Goal: Task Accomplishment & Management: Manage account settings

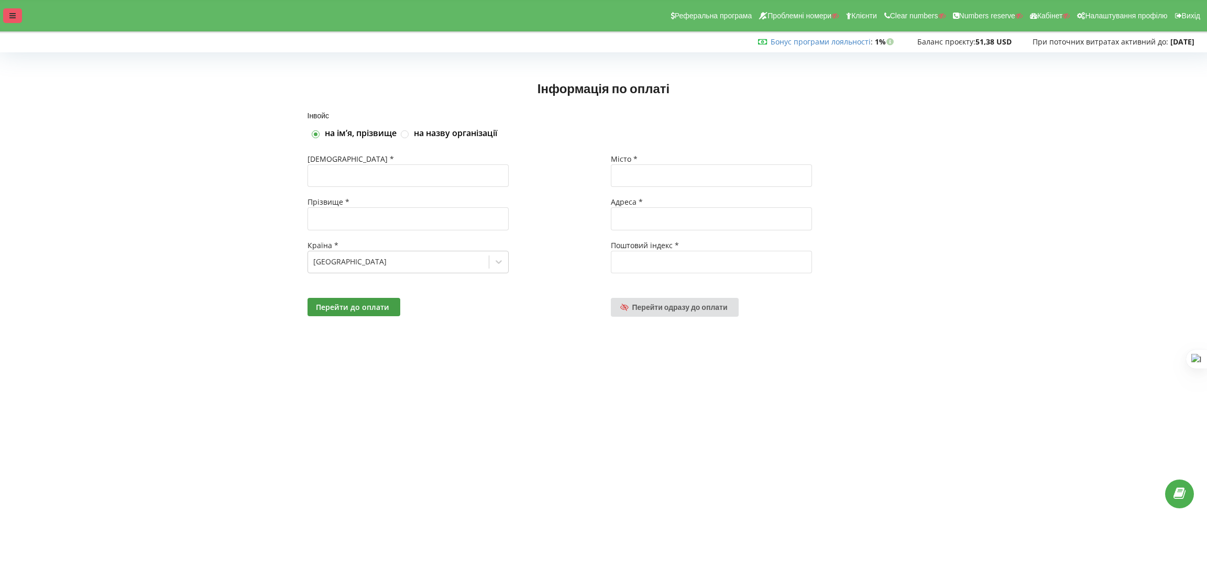
click at [8, 10] on div at bounding box center [12, 15] width 19 height 15
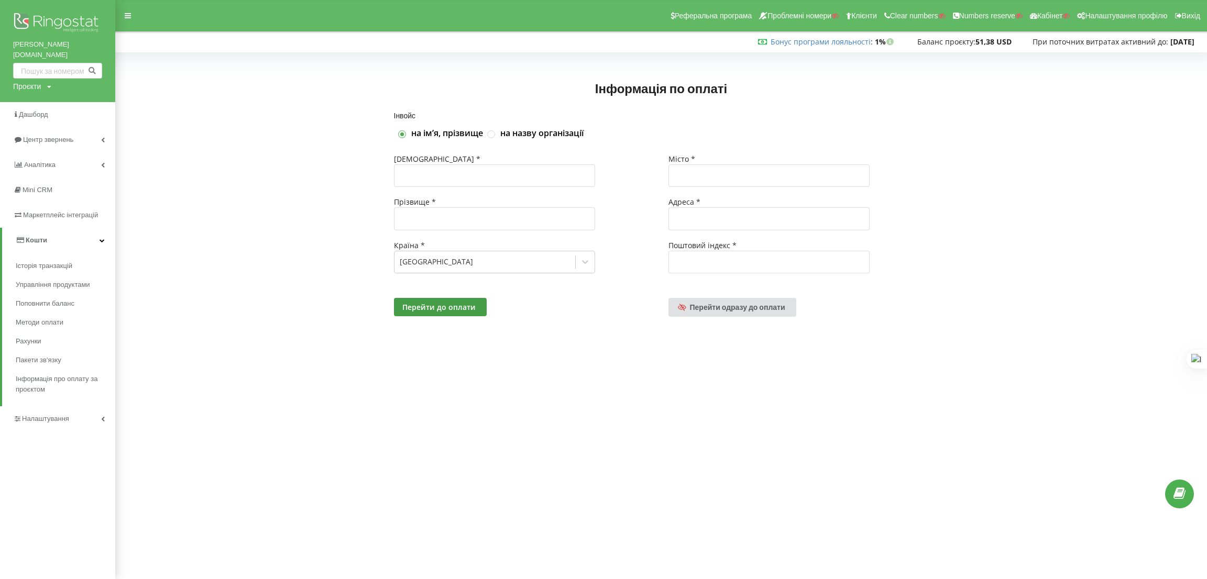
click at [36, 81] on div "Проєкти" at bounding box center [27, 86] width 28 height 10
click at [43, 101] on input "text" at bounding box center [45, 108] width 52 height 15
type input "termix"
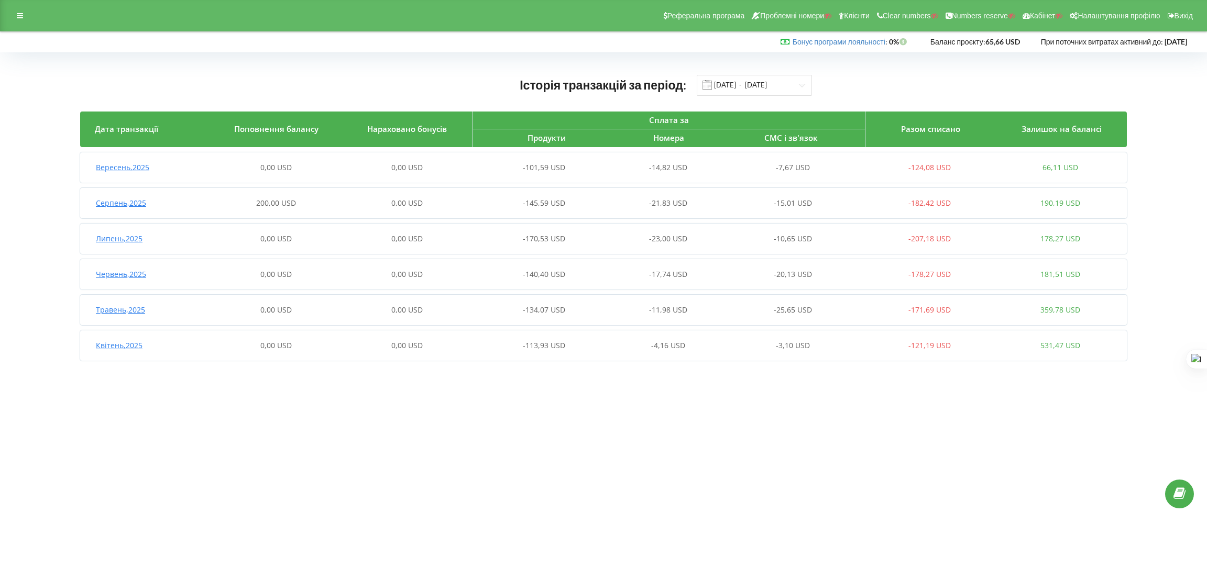
click at [803, 180] on div "Вересень , 2025 0,00 USD 0,00 USD -101,59 USD -14,82 USD -7,67 USD -124,08 USD …" at bounding box center [603, 167] width 1047 height 30
click at [809, 302] on div "Травень , 2025 0,00 USD 0,00 USD -134,07 USD -11,98 USD -25,65 USD -171,69 USD …" at bounding box center [603, 310] width 1046 height 25
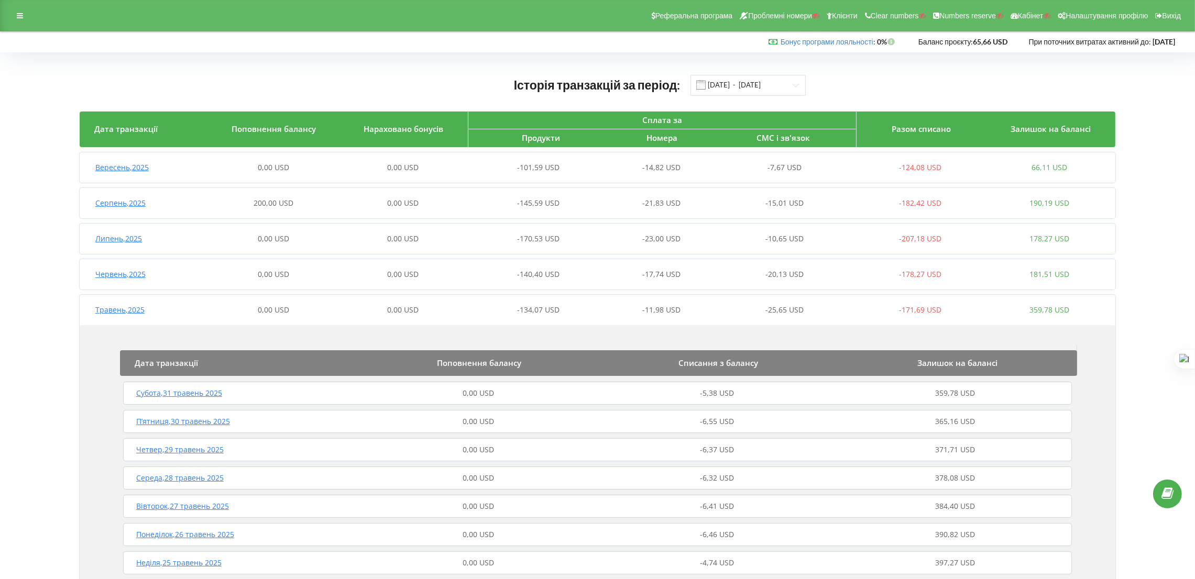
click at [705, 428] on div "П’ятниця , 30 травень 2025 0,00 USD -6,55 USD 365,16 USD" at bounding box center [598, 421] width 954 height 25
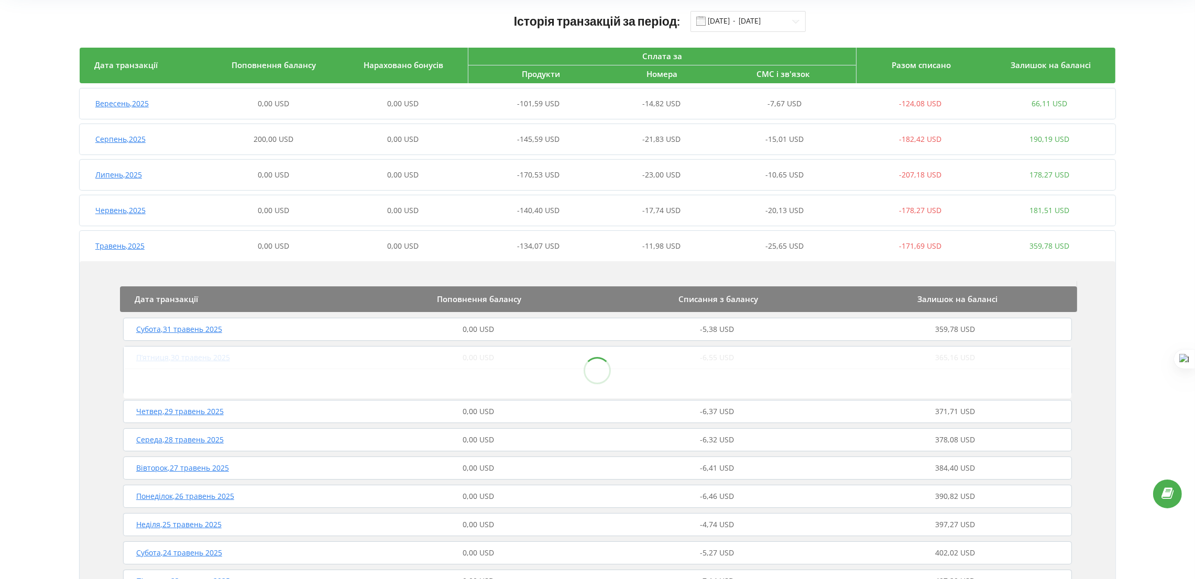
scroll to position [157, 0]
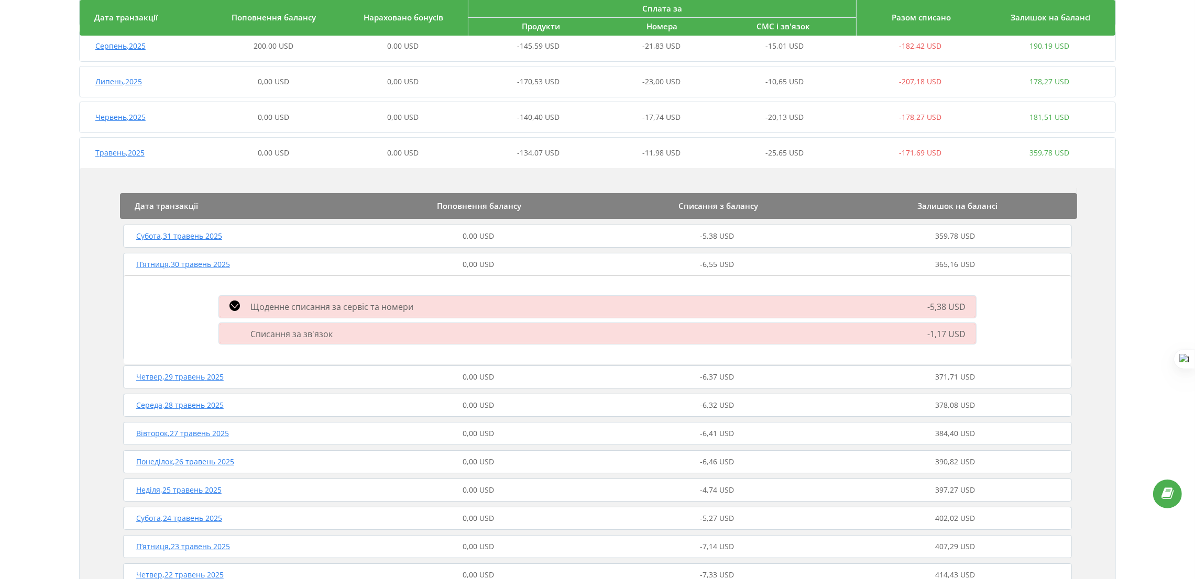
click at [421, 258] on div "П’ятниця , 30 травень 2025 0,00 USD -6,55 USD 365,16 USD" at bounding box center [598, 264] width 954 height 25
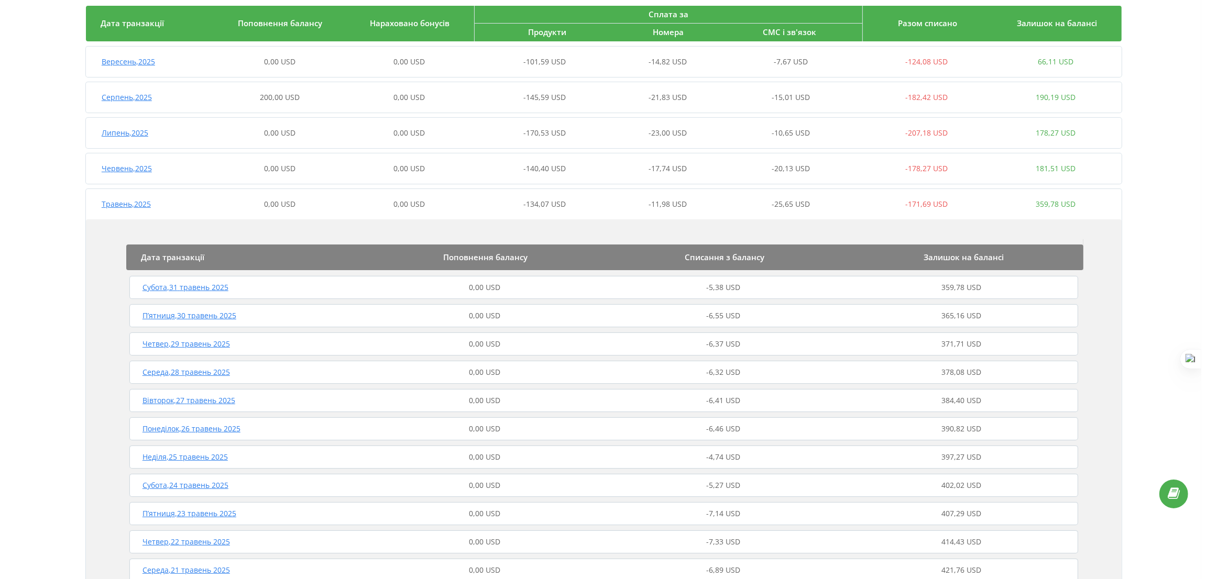
scroll to position [0, 0]
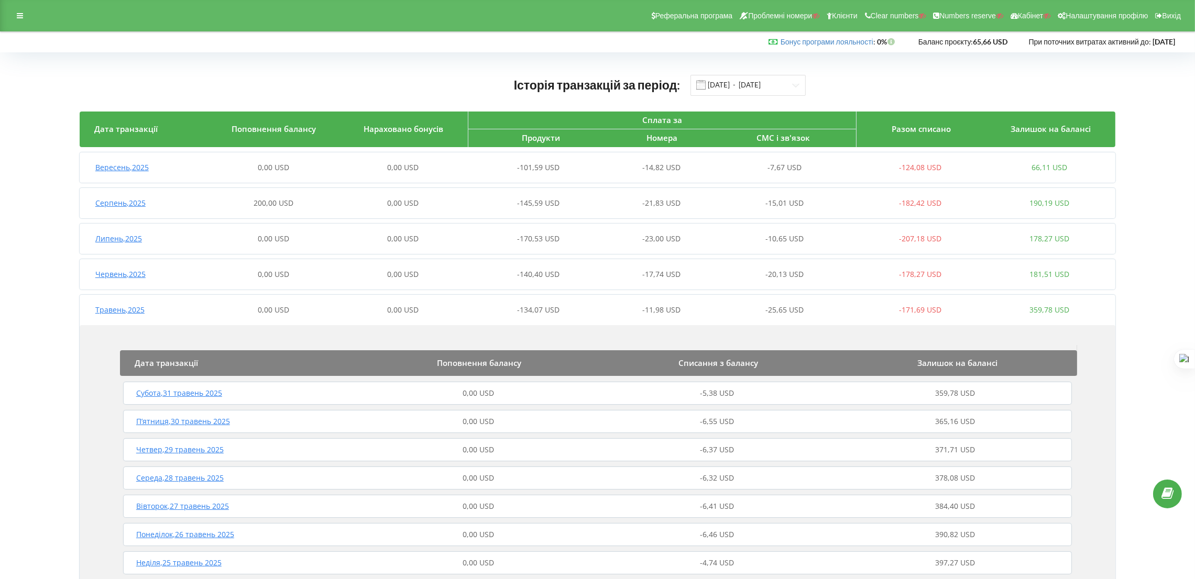
click at [762, 300] on div "Травень , 2025 0,00 USD 0,00 USD -134,07 USD -11,98 USD -25,65 USD -171,69 USD …" at bounding box center [597, 310] width 1035 height 25
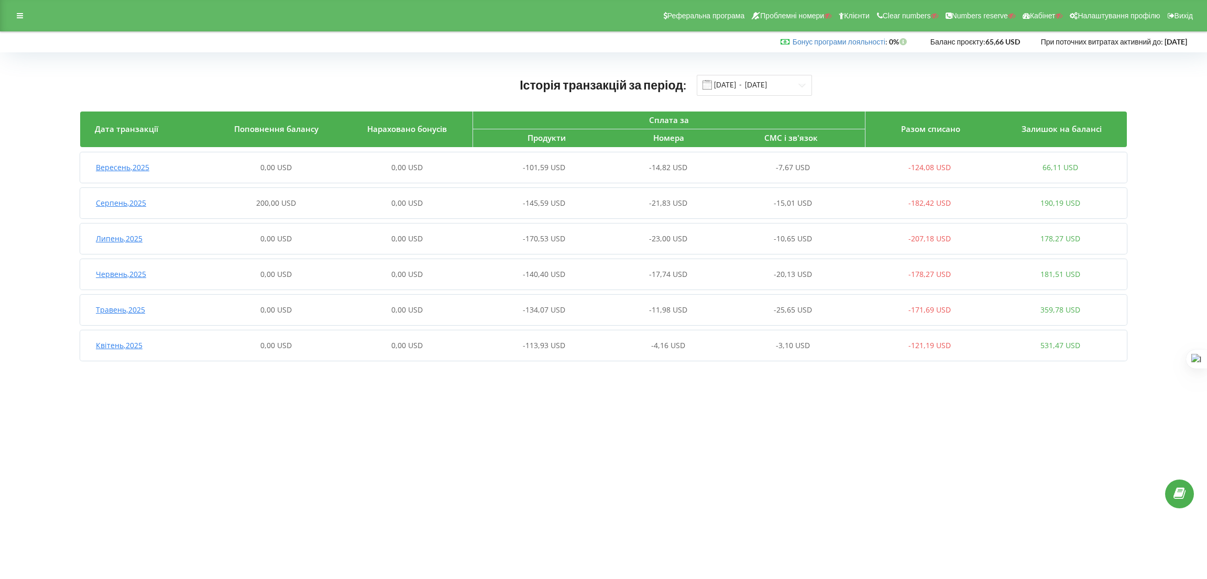
click at [18, 14] on icon at bounding box center [20, 15] width 6 height 7
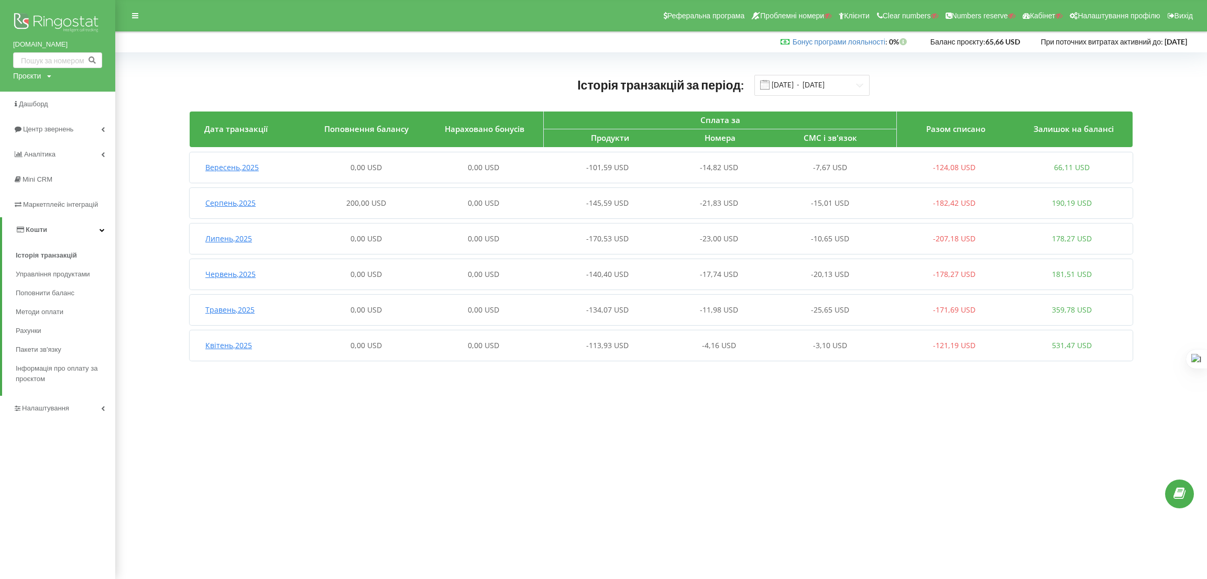
click at [37, 82] on div "termix.ua Проєкти Пошук" at bounding box center [57, 46] width 115 height 92
click at [40, 99] on span "Дашборд" at bounding box center [31, 104] width 37 height 10
click at [36, 83] on div "termix.ua Проєкти Пошук" at bounding box center [57, 46] width 115 height 92
click at [37, 75] on div "Проєкти" at bounding box center [27, 76] width 28 height 10
drag, startPoint x: 40, startPoint y: 95, endPoint x: 58, endPoint y: 98, distance: 18.7
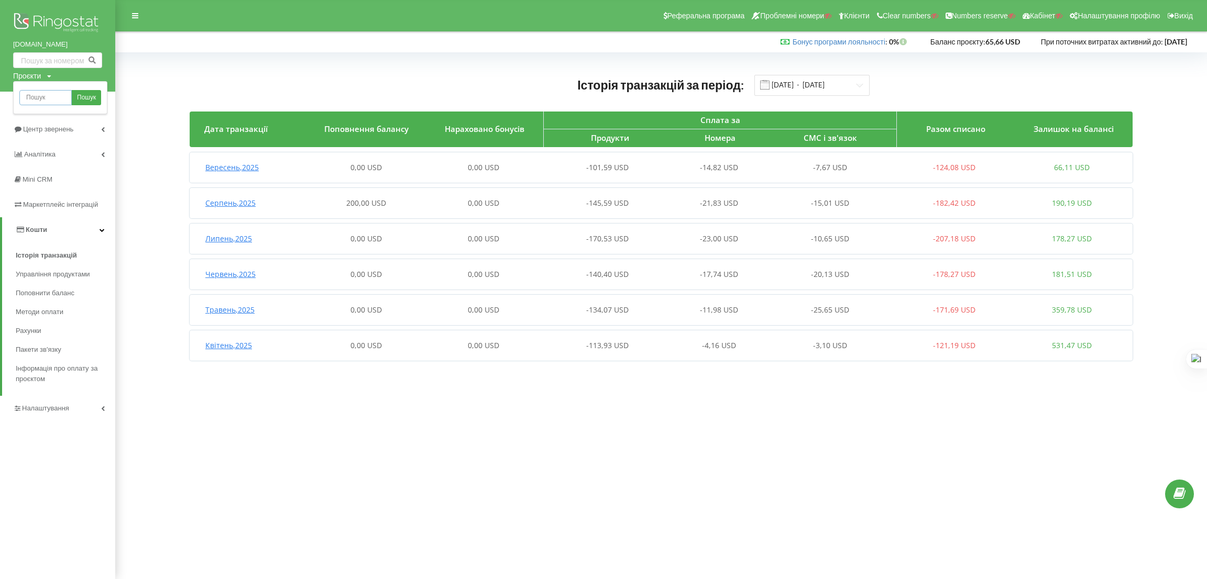
click at [40, 95] on input "text" at bounding box center [45, 97] width 52 height 15
paste input "a-mega-auto.com"
type input "a-mega-auto.com"
click at [91, 97] on span "Пошук" at bounding box center [86, 97] width 19 height 9
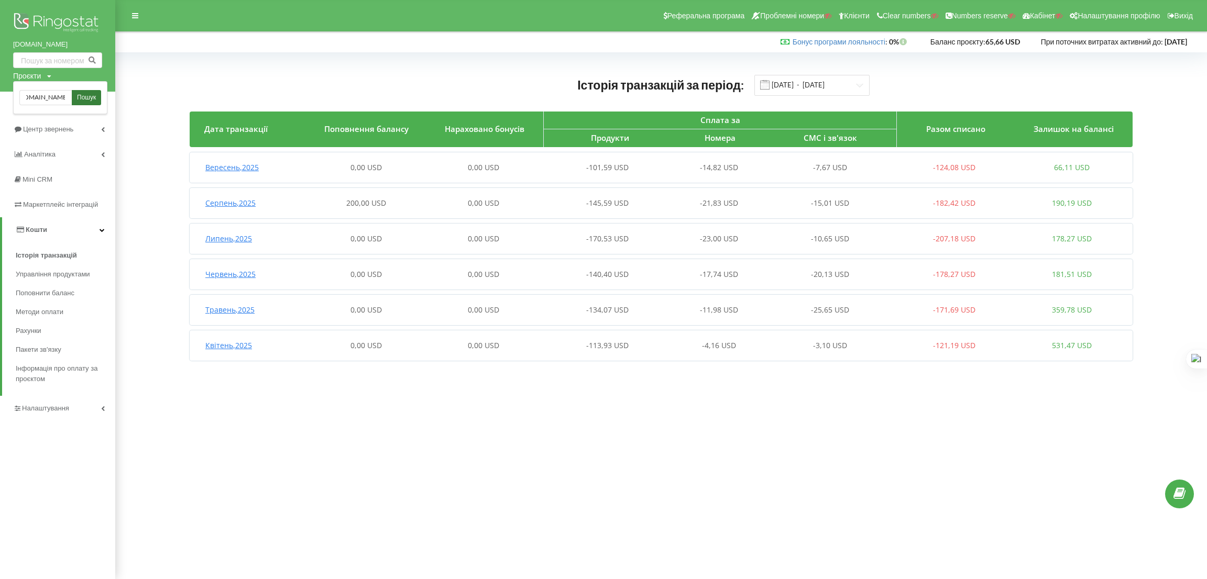
scroll to position [0, 0]
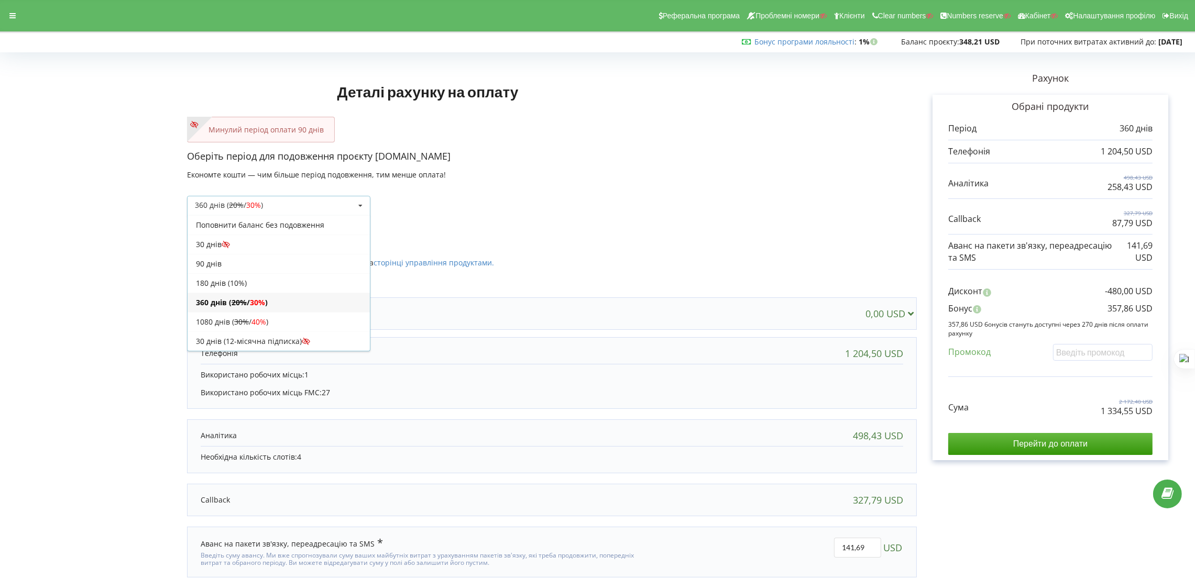
click at [633, 226] on p "Активовані продукти" at bounding box center [552, 233] width 730 height 14
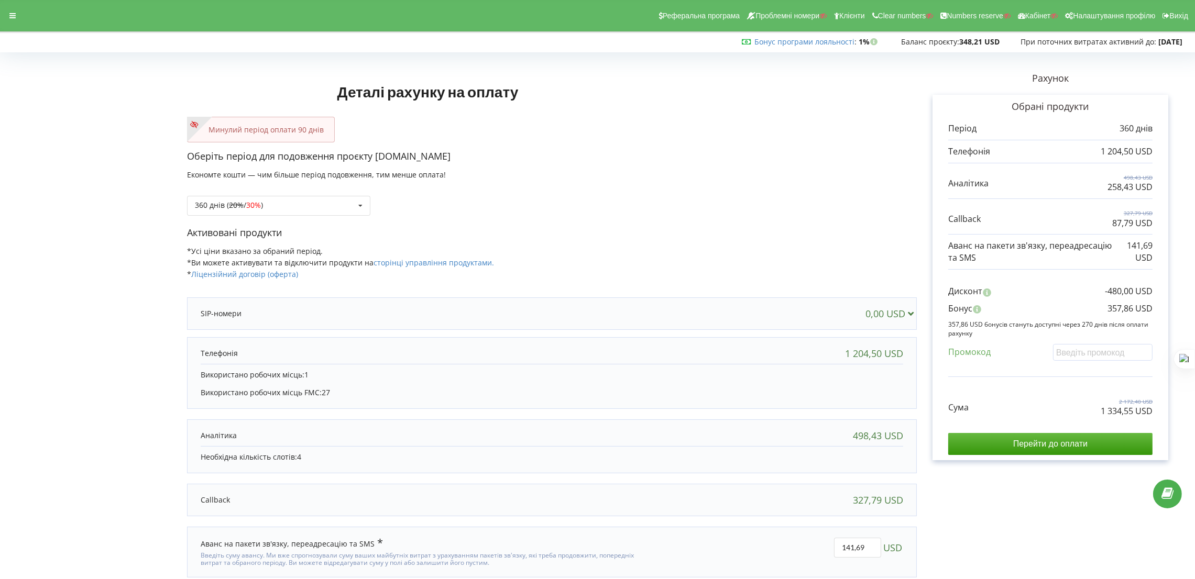
drag, startPoint x: 456, startPoint y: 154, endPoint x: 375, endPoint y: 156, distance: 81.7
click at [375, 156] on p "Оберіть період для подовження проєкту a-mega-auto.com" at bounding box center [552, 157] width 730 height 14
copy p "a-mega-auto.com"
drag, startPoint x: 1114, startPoint y: 413, endPoint x: 1133, endPoint y: 413, distance: 18.9
click at [1133, 413] on div "Сума 2 172,40 USD 1 334,55 USD" at bounding box center [1050, 399] width 204 height 35
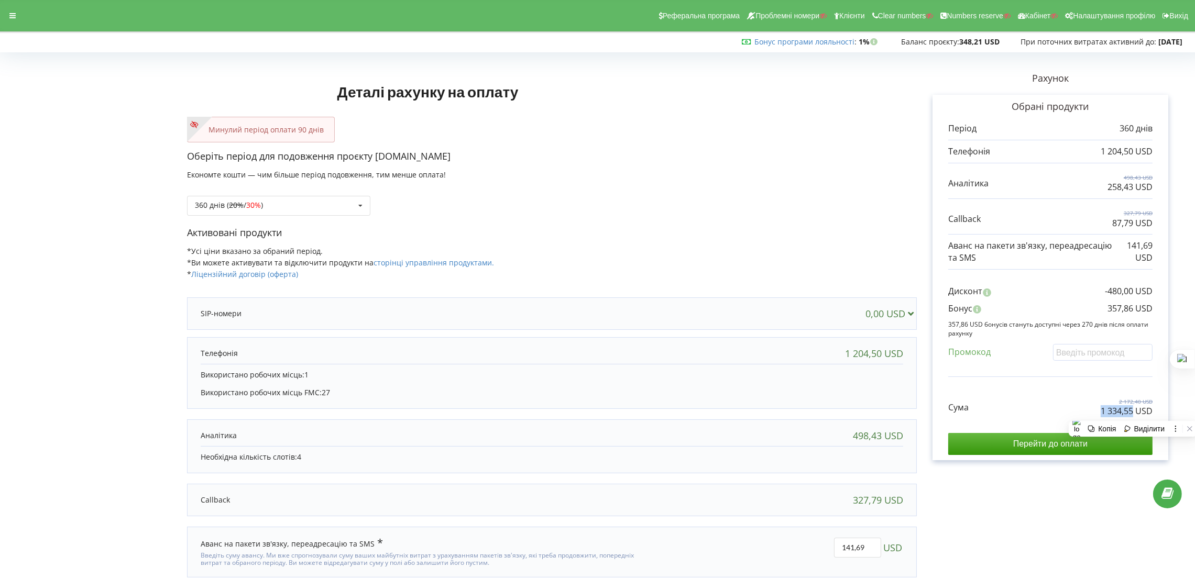
copy p "1 334,55"
drag, startPoint x: 1102, startPoint y: 309, endPoint x: 1132, endPoint y: 311, distance: 29.9
click at [1132, 311] on div "Бонус 357,86 USD" at bounding box center [1050, 311] width 204 height 17
copy p "357,86"
click at [15, 24] on div "Реферальна програма Проблемні номери Клієнти Clear numbers Numbers reserve Кабі…" at bounding box center [598, 15] width 1210 height 31
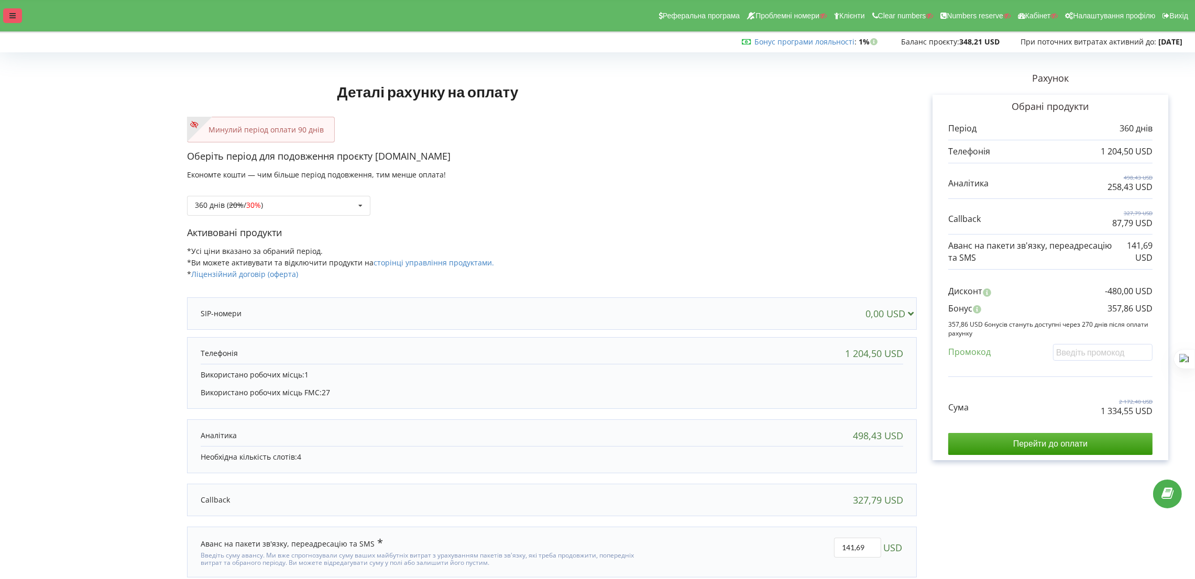
click at [16, 14] on div at bounding box center [12, 15] width 19 height 15
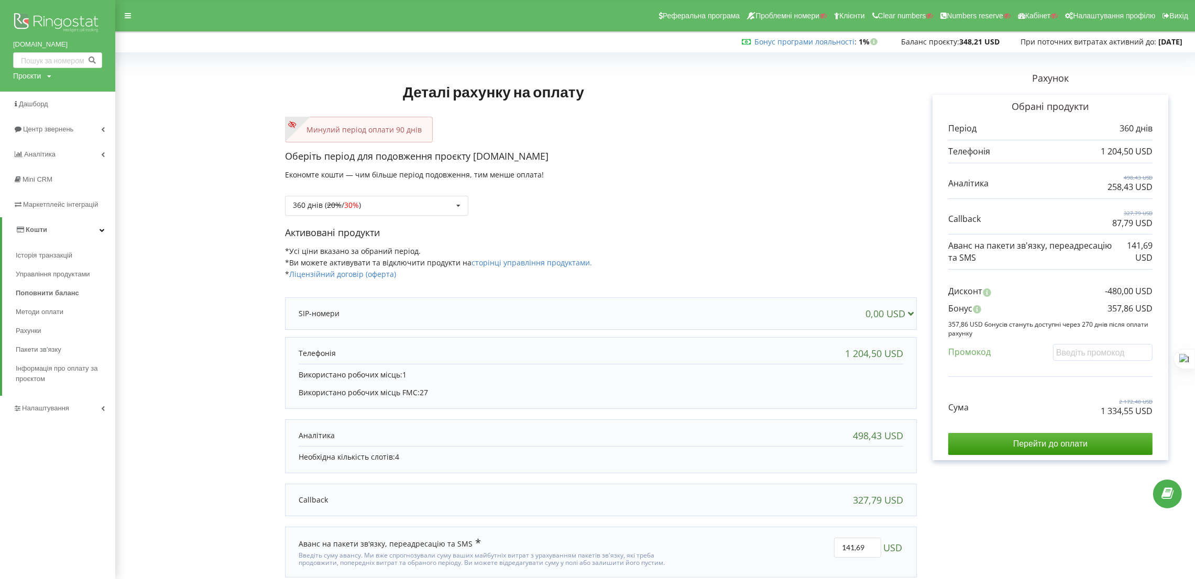
click at [33, 73] on div "Проєкти" at bounding box center [27, 76] width 28 height 10
drag, startPoint x: 42, startPoint y: 93, endPoint x: 58, endPoint y: 99, distance: 17.4
click at [42, 93] on input "text" at bounding box center [45, 97] width 52 height 15
paste input "brootto.co.il"
type input "brootto.co.il"
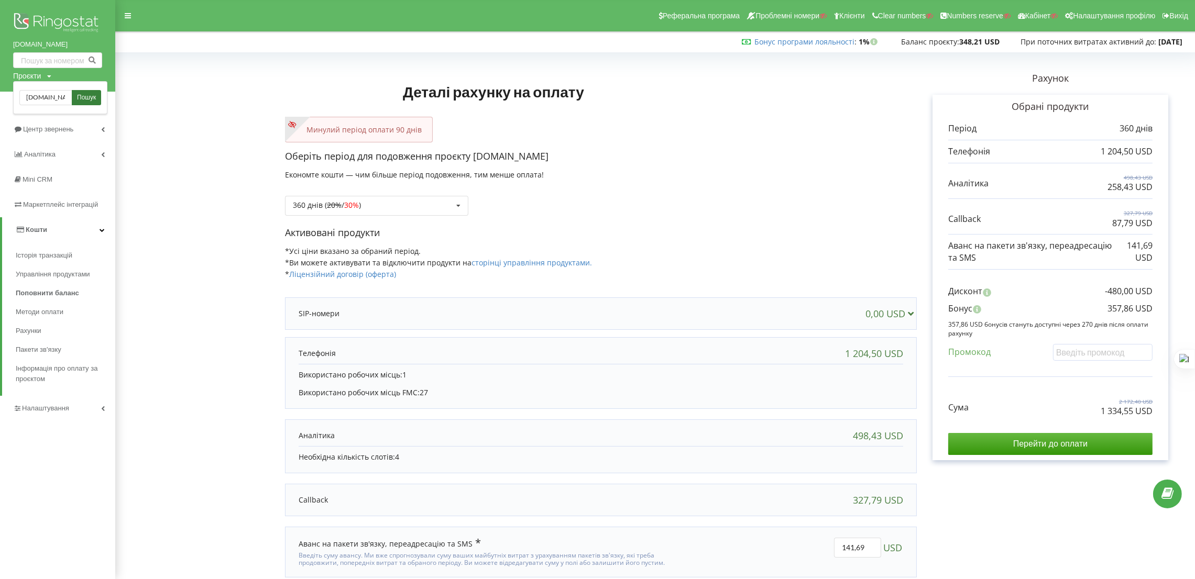
click at [93, 96] on span "Пошук" at bounding box center [86, 97] width 19 height 9
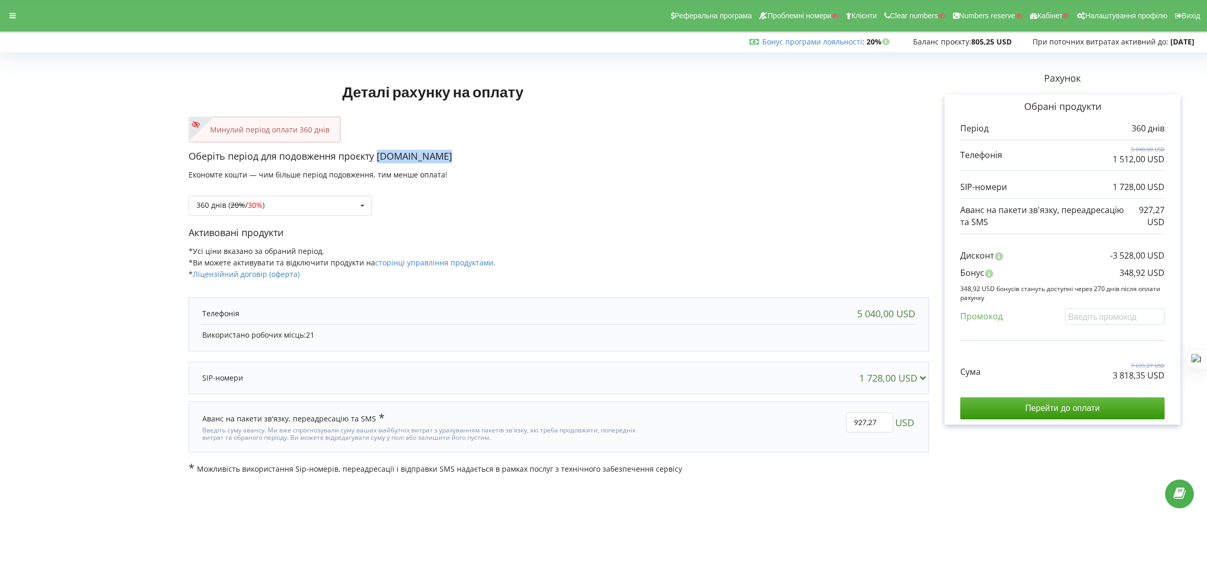
drag, startPoint x: 442, startPoint y: 157, endPoint x: 379, endPoint y: 159, distance: 63.4
click at [379, 159] on p "Оберіть період для подовження проєкту brootto.co.il" at bounding box center [559, 157] width 740 height 14
copy p "brootto.co.il"
drag, startPoint x: 1127, startPoint y: 378, endPoint x: 1145, endPoint y: 379, distance: 17.3
click at [1145, 379] on div "Сума 7 695,27 USD 3 818,35 USD" at bounding box center [1062, 363] width 204 height 35
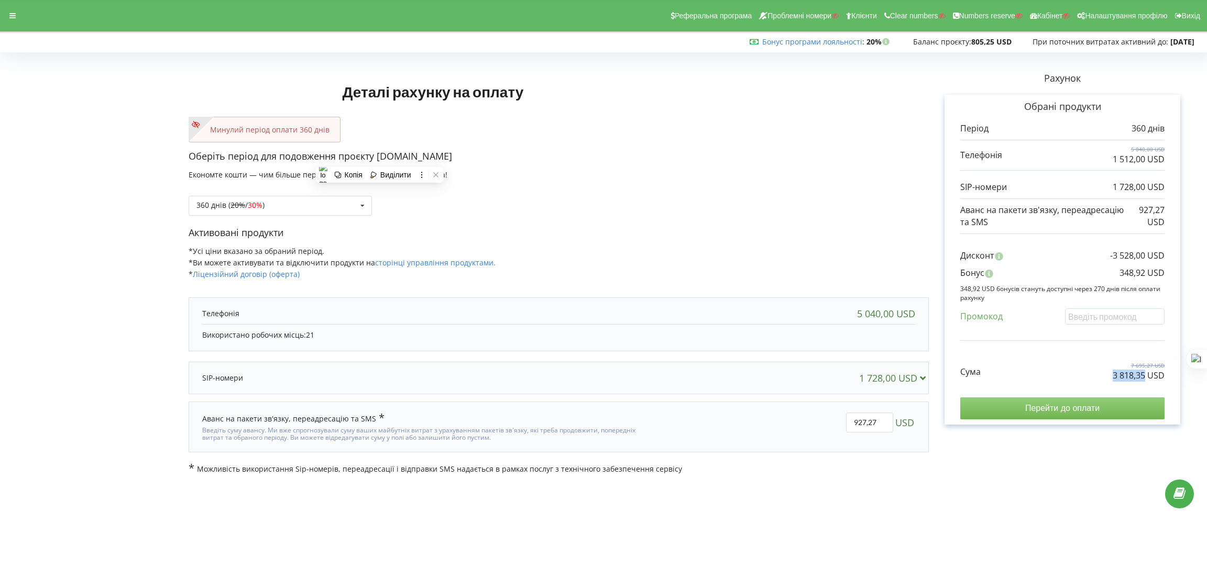
copy p "3 818,35"
drag, startPoint x: 1114, startPoint y: 272, endPoint x: 1145, endPoint y: 275, distance: 31.0
click at [1145, 275] on div "Бонус 348,92 USD" at bounding box center [1062, 275] width 204 height 17
copy p "348,92"
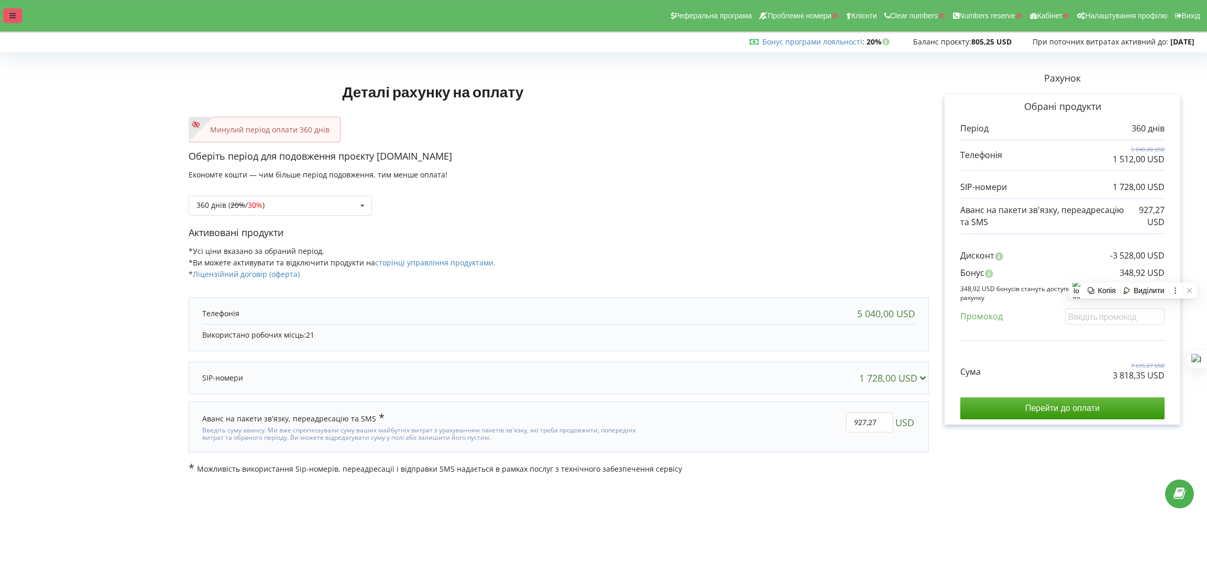
click at [12, 12] on icon at bounding box center [12, 15] width 6 height 7
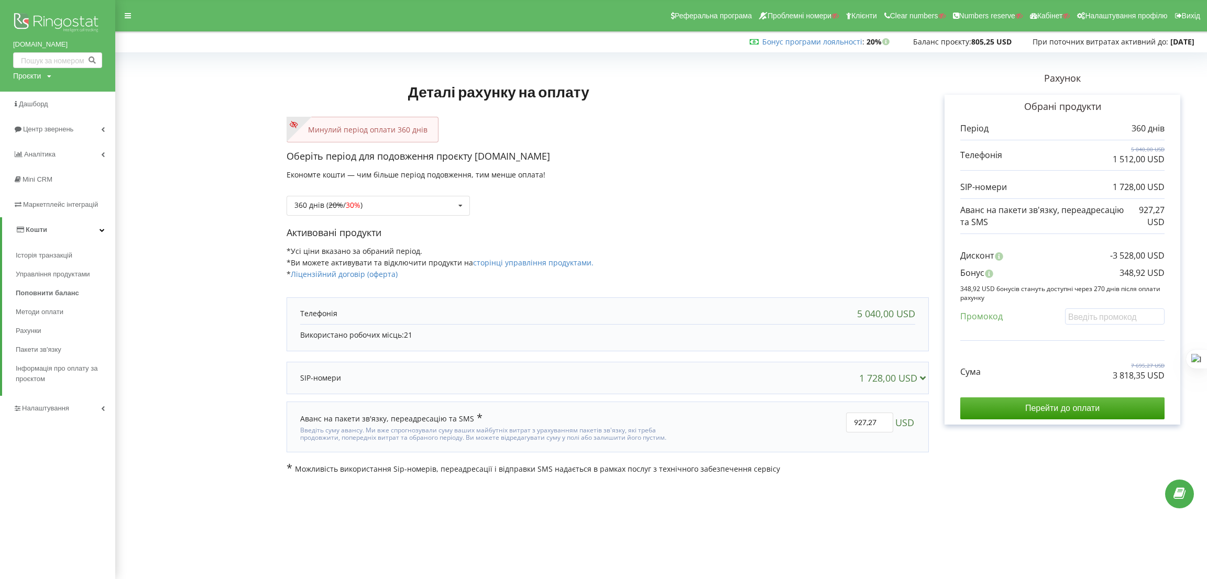
click at [40, 80] on div "Проєкти" at bounding box center [27, 76] width 28 height 10
click at [45, 95] on input "text" at bounding box center [45, 97] width 52 height 15
paste input "shipio.bg"
type input "shipio.bg"
drag, startPoint x: 87, startPoint y: 96, endPoint x: 183, endPoint y: 80, distance: 97.7
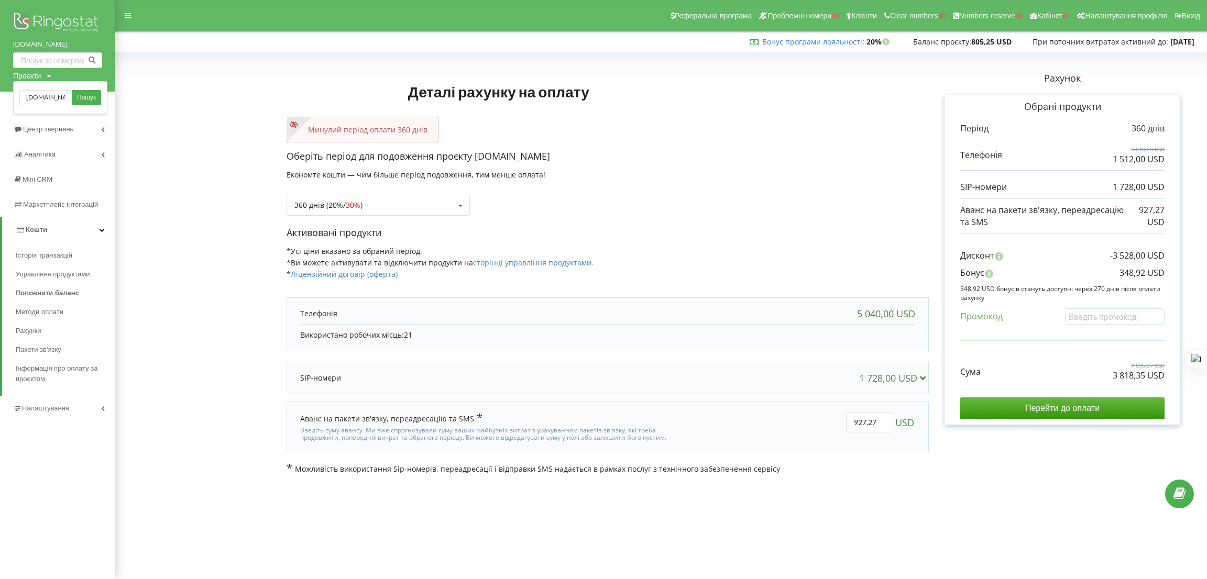
click at [87, 96] on span "Пошук" at bounding box center [86, 97] width 19 height 9
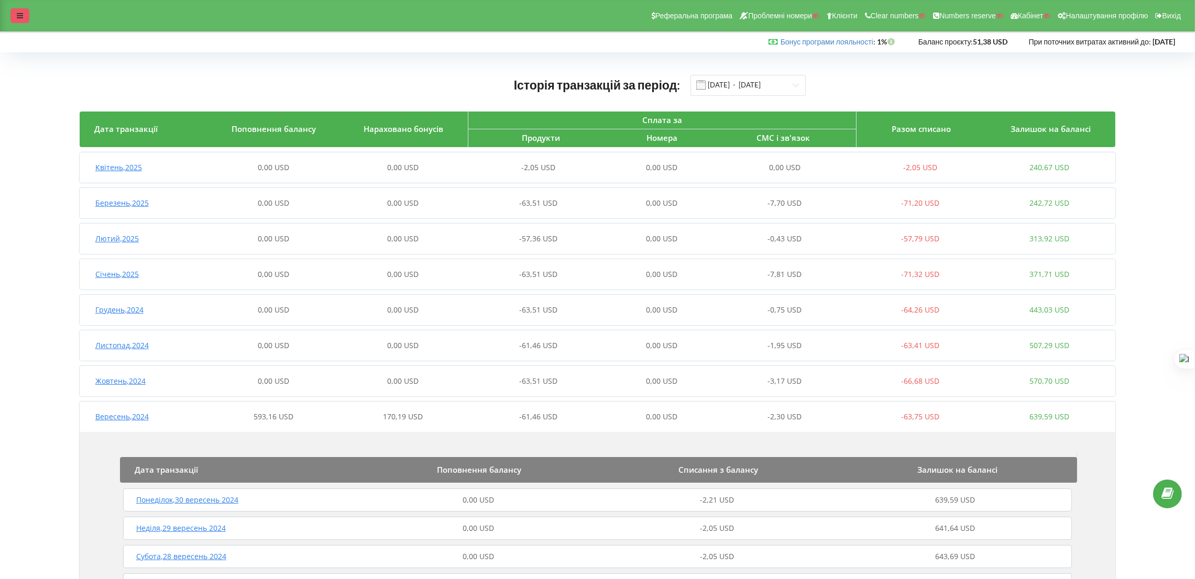
click at [14, 14] on div at bounding box center [19, 15] width 19 height 15
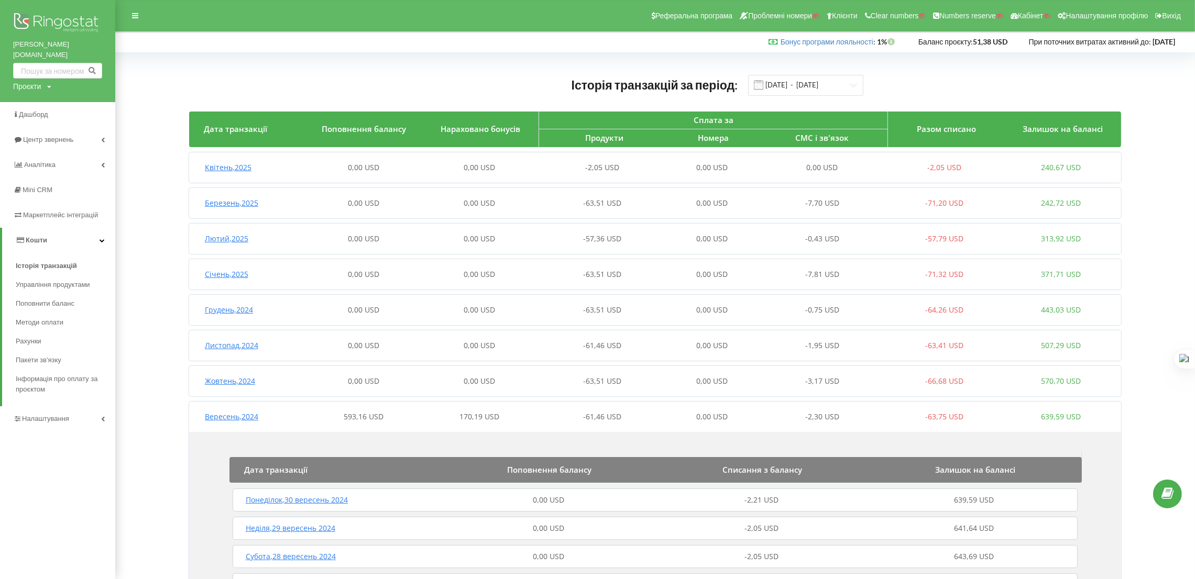
click at [30, 81] on div "Проєкти" at bounding box center [27, 86] width 28 height 10
drag, startPoint x: 35, startPoint y: 96, endPoint x: 49, endPoint y: 102, distance: 15.3
click at [35, 101] on input "text" at bounding box center [45, 108] width 52 height 15
paste input "[DOMAIN_NAME]"
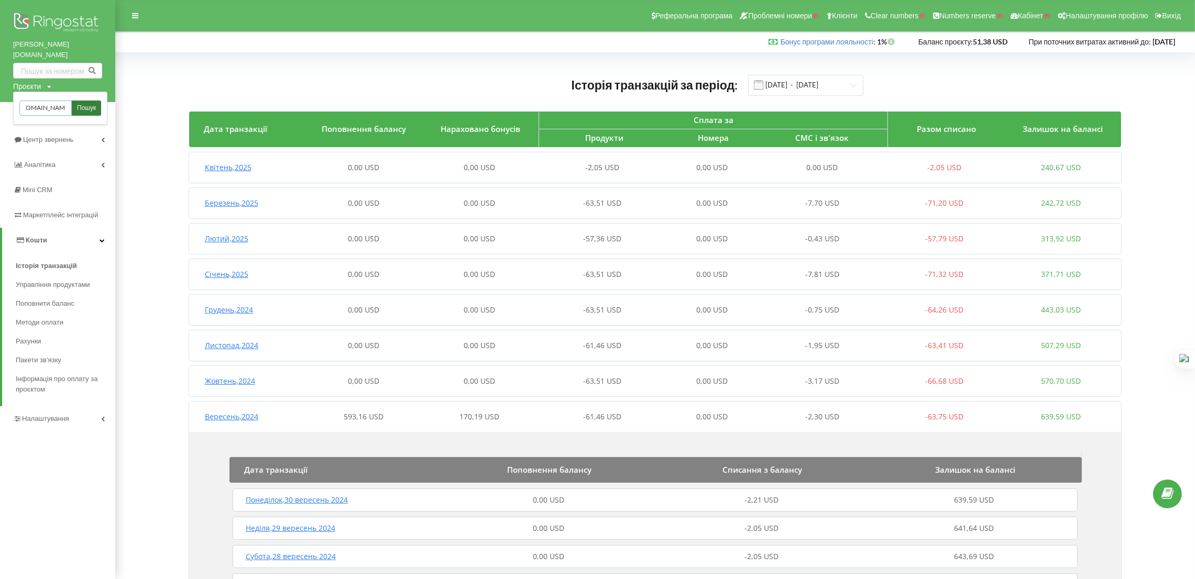
type input "[DOMAIN_NAME]"
click at [80, 104] on span "Пошук" at bounding box center [86, 108] width 19 height 9
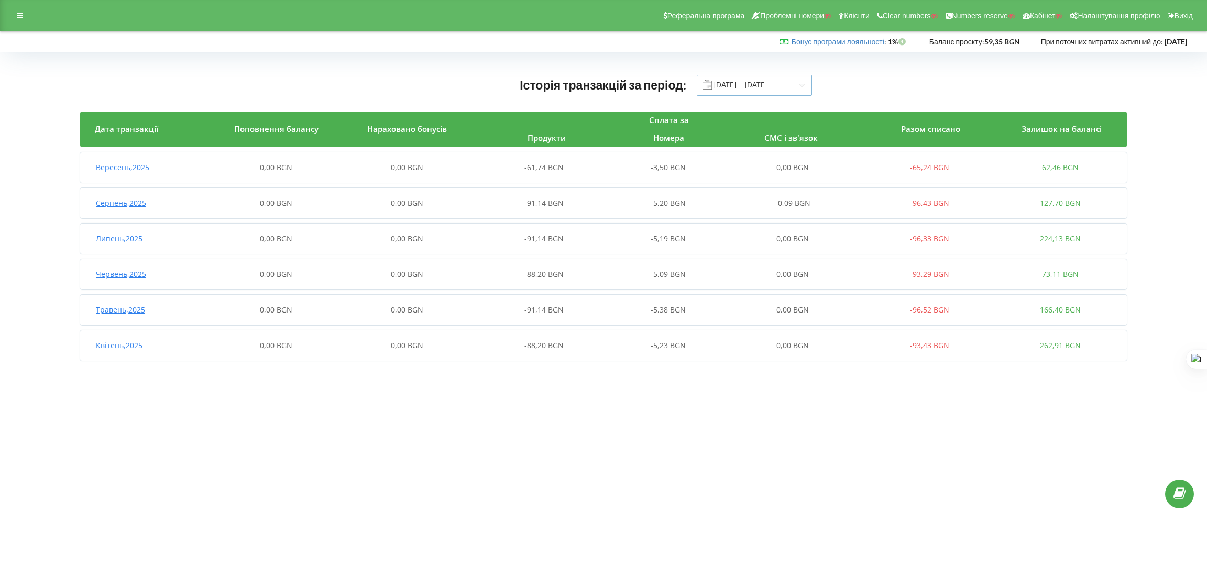
click at [762, 86] on input "01.04.2025 - 22.09.2025" at bounding box center [754, 85] width 115 height 21
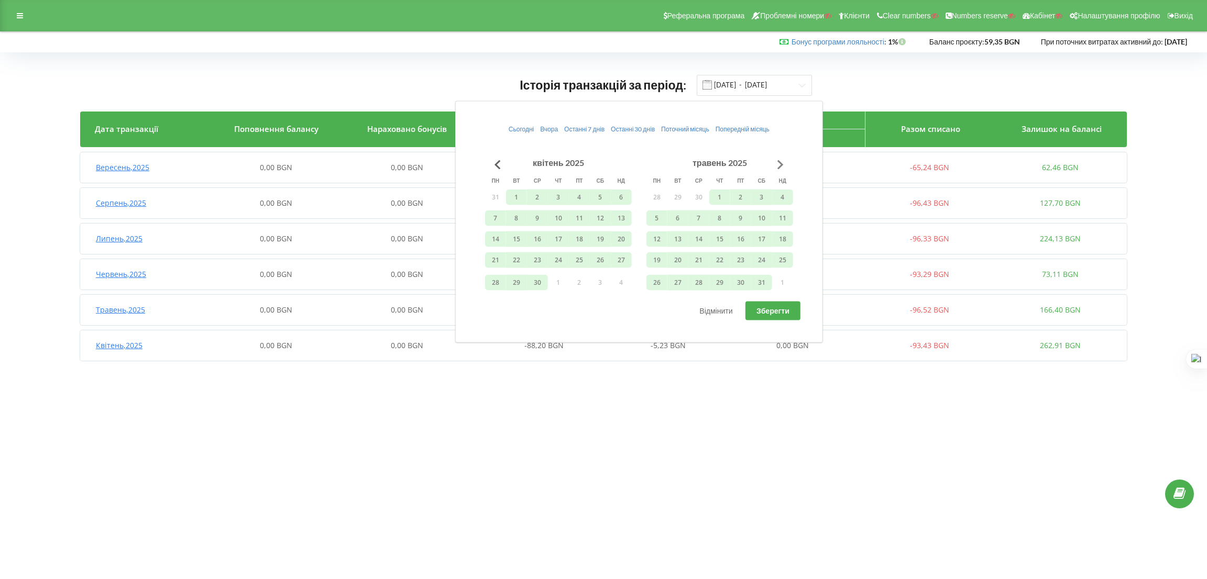
click at [776, 162] on button "Go to next month" at bounding box center [780, 164] width 21 height 21
drag, startPoint x: 639, startPoint y: 262, endPoint x: 649, endPoint y: 259, distance: 10.4
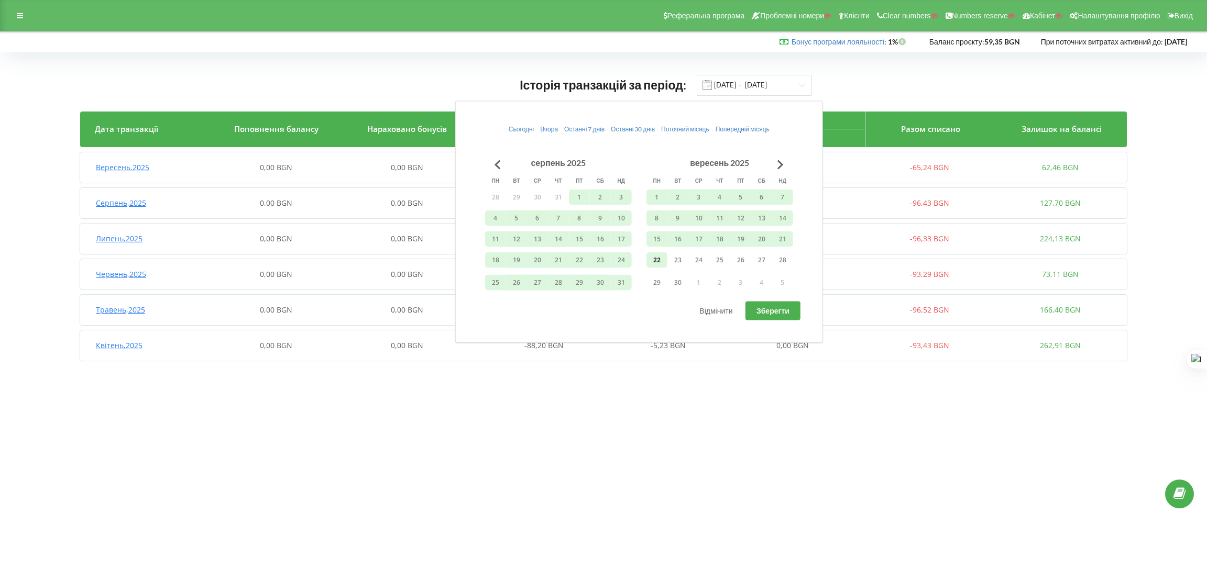
click at [639, 261] on div "серпень 2025 пн вт ср чт пт сб нд 28 29 30 31 1 2 3 4 5 6 7 8 9 10 11 12 13 14 …" at bounding box center [639, 225] width 308 height 137
click at [649, 258] on button "22" at bounding box center [657, 260] width 21 height 16
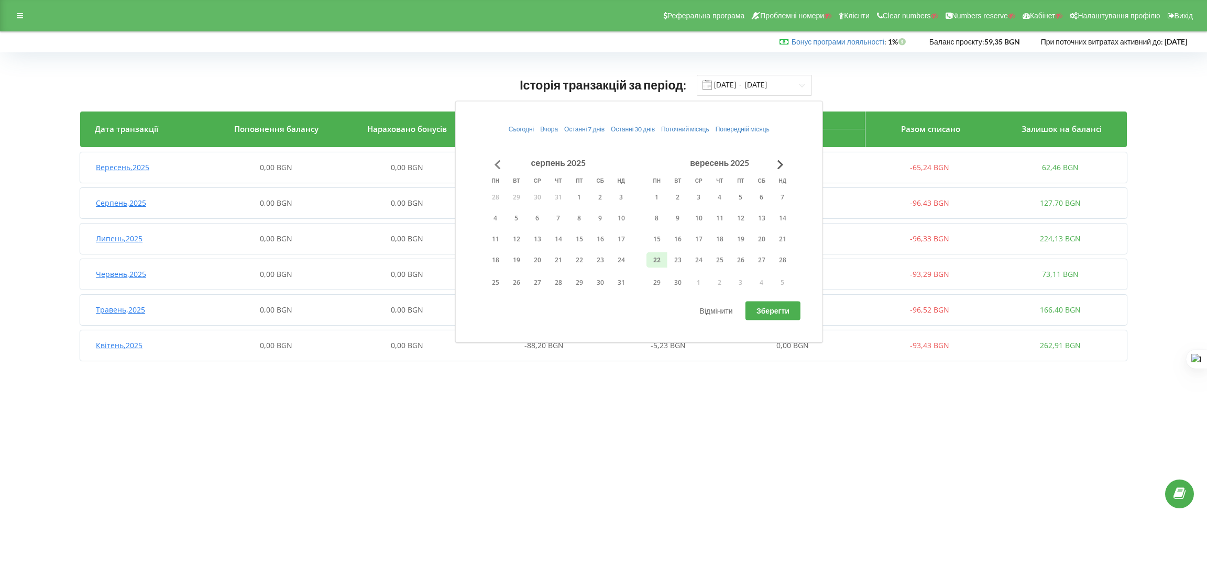
click at [493, 162] on button "Go to previous month" at bounding box center [497, 164] width 21 height 21
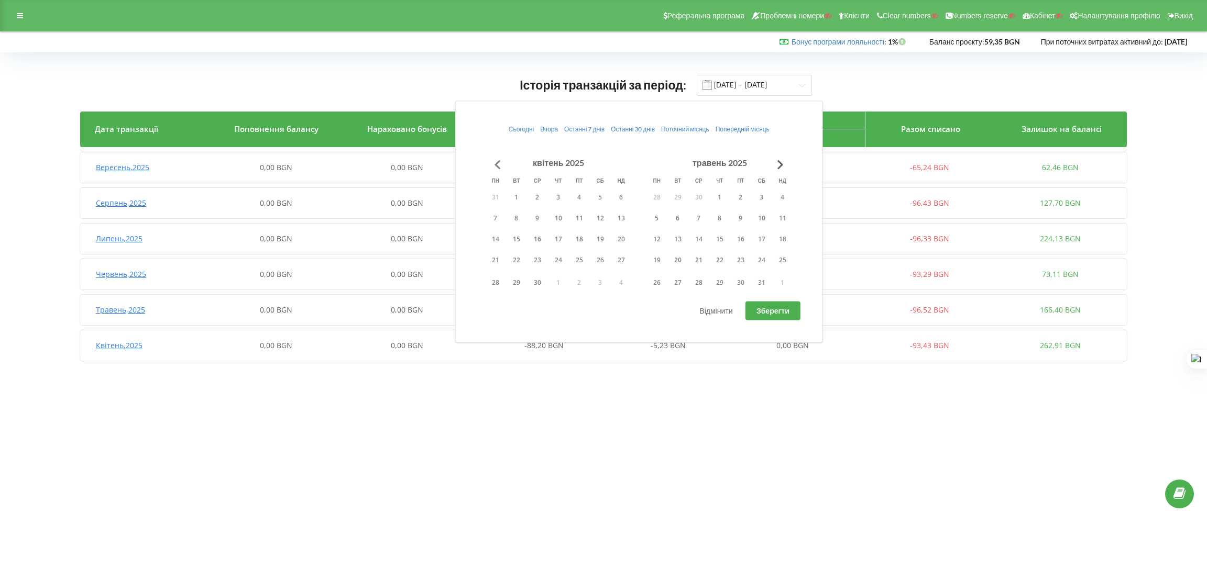
click at [493, 162] on button "Go to previous month" at bounding box center [497, 164] width 21 height 21
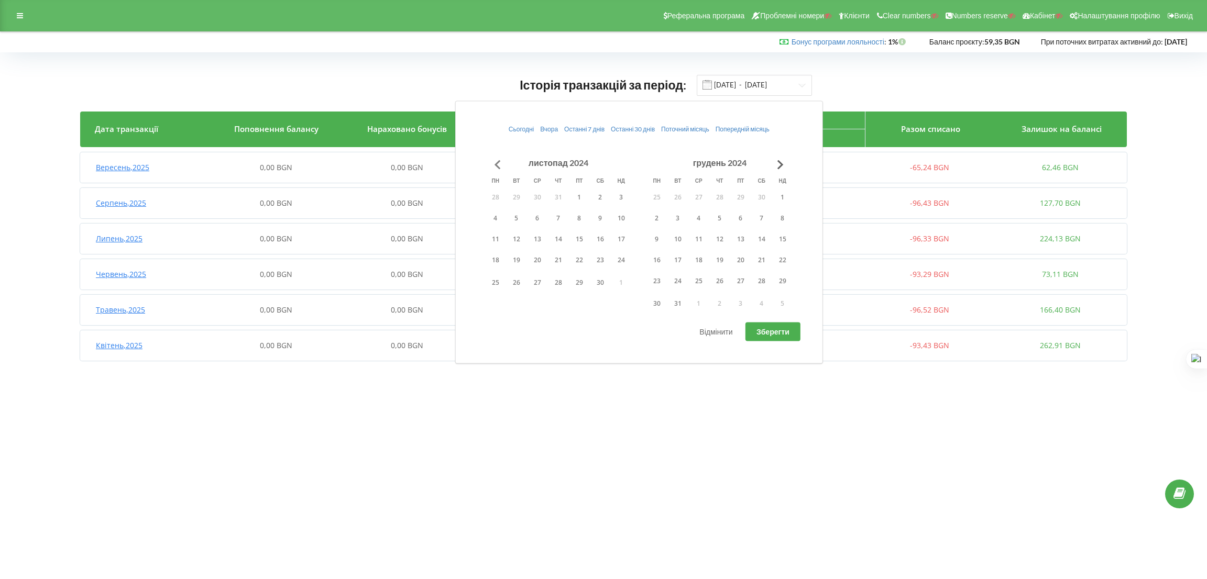
click at [494, 161] on button "Go to previous month" at bounding box center [497, 164] width 21 height 21
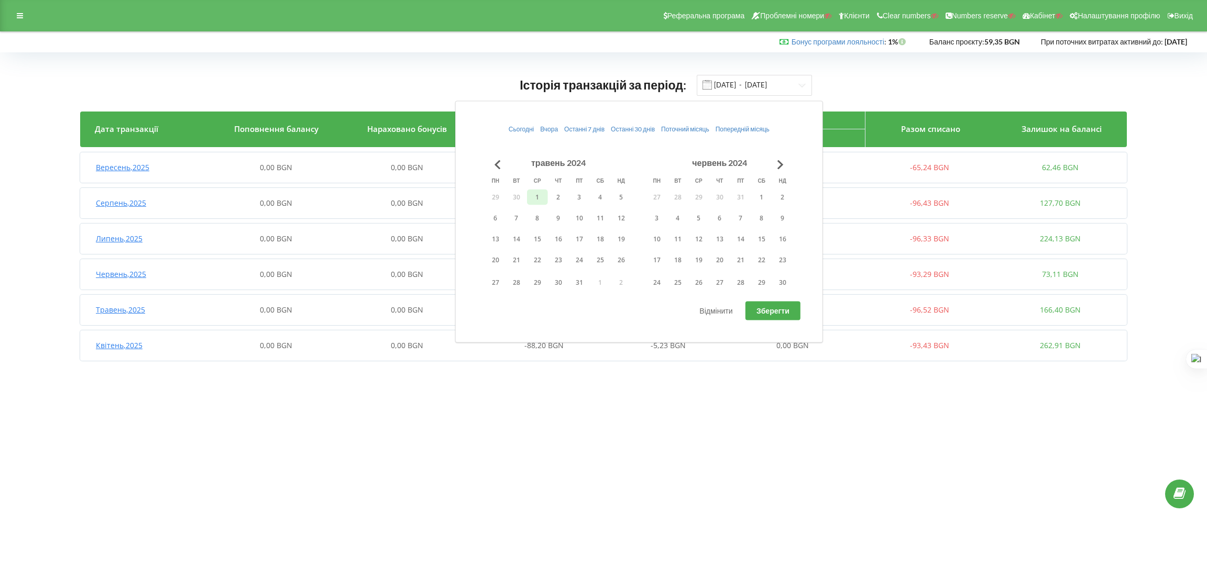
click at [543, 195] on button "1" at bounding box center [537, 197] width 21 height 16
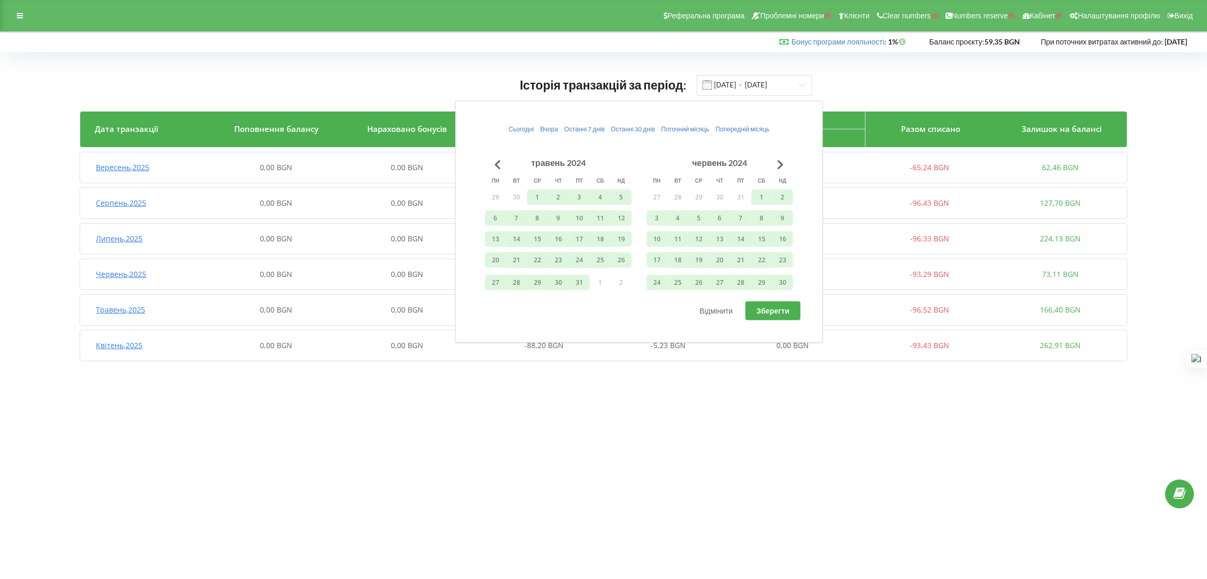
click at [746, 304] on button "Зберегти" at bounding box center [773, 311] width 55 height 19
type input "01.05.2024 - 22.09.2025"
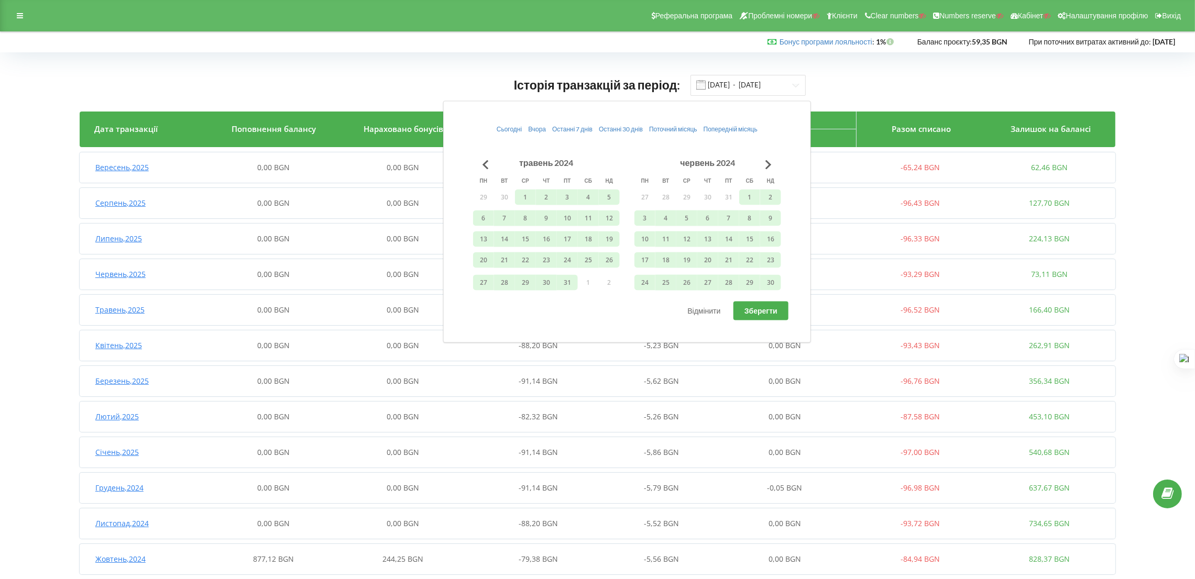
click at [21, 297] on div "Історія транзакцій за період: 01.05.2024 - 22.09.2025 Дата транзакції Поповненн…" at bounding box center [597, 416] width 1173 height 706
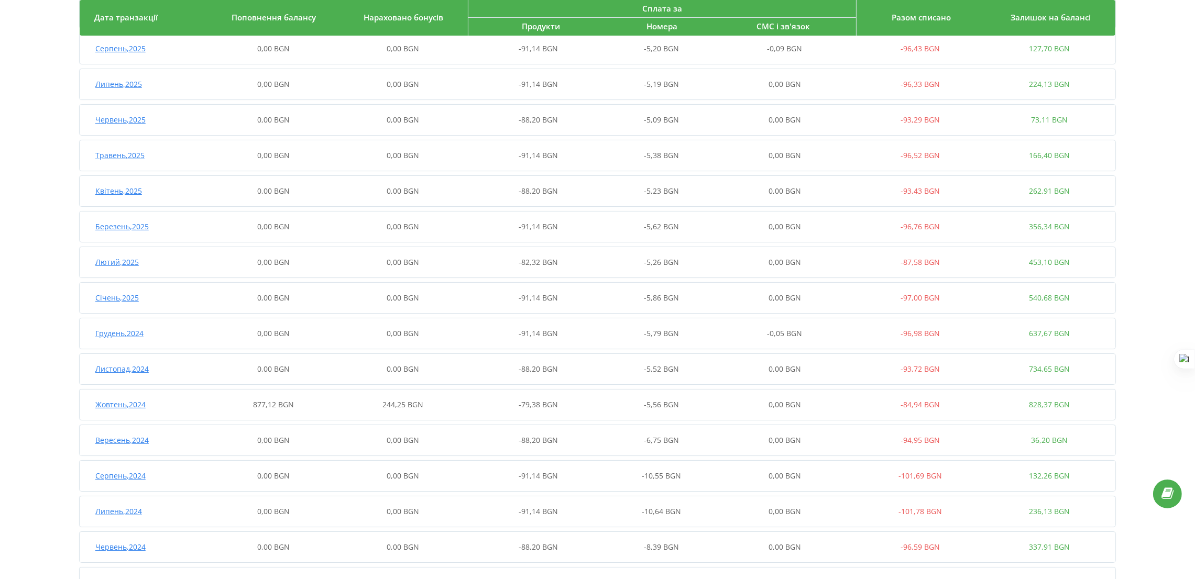
scroll to position [157, 0]
click at [237, 404] on div "877,12 BGN" at bounding box center [273, 402] width 129 height 10
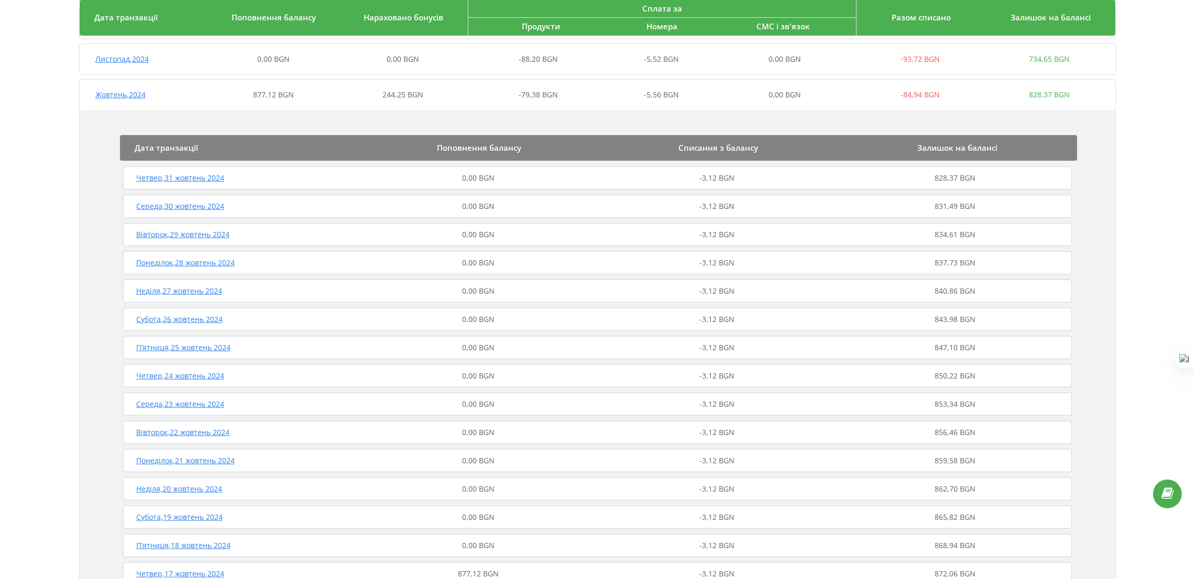
scroll to position [629, 0]
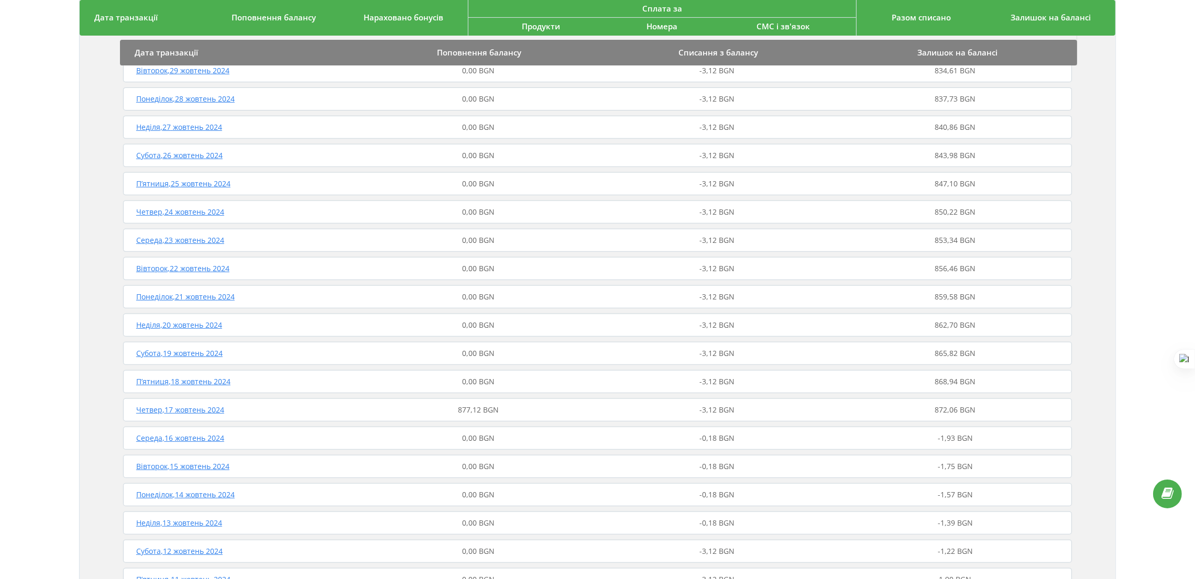
click at [492, 405] on span "877,12 BGN" at bounding box center [478, 410] width 41 height 10
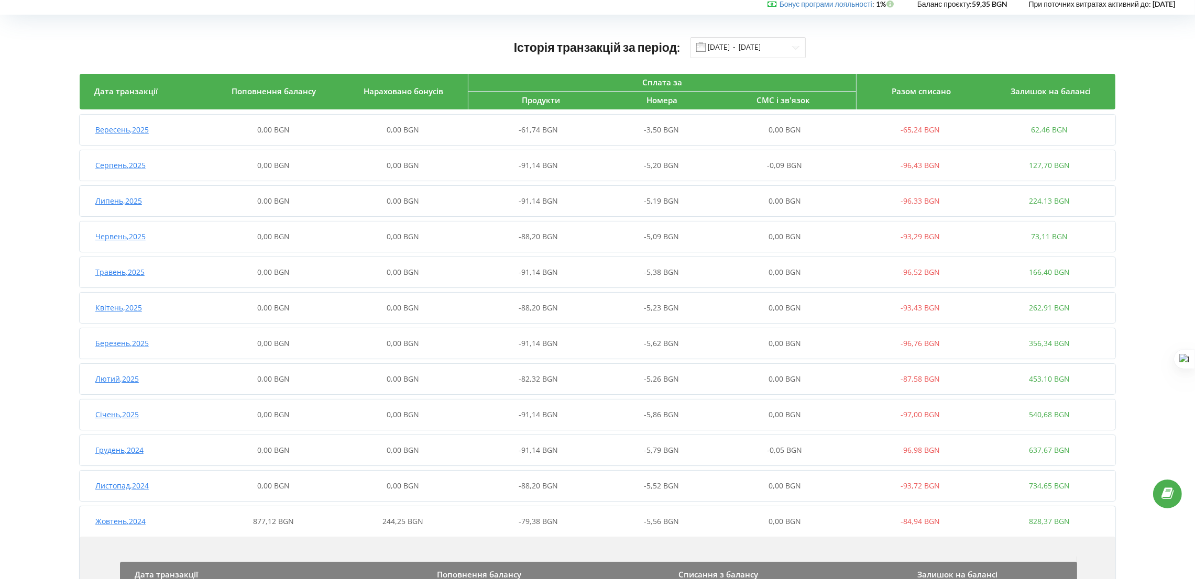
scroll to position [0, 0]
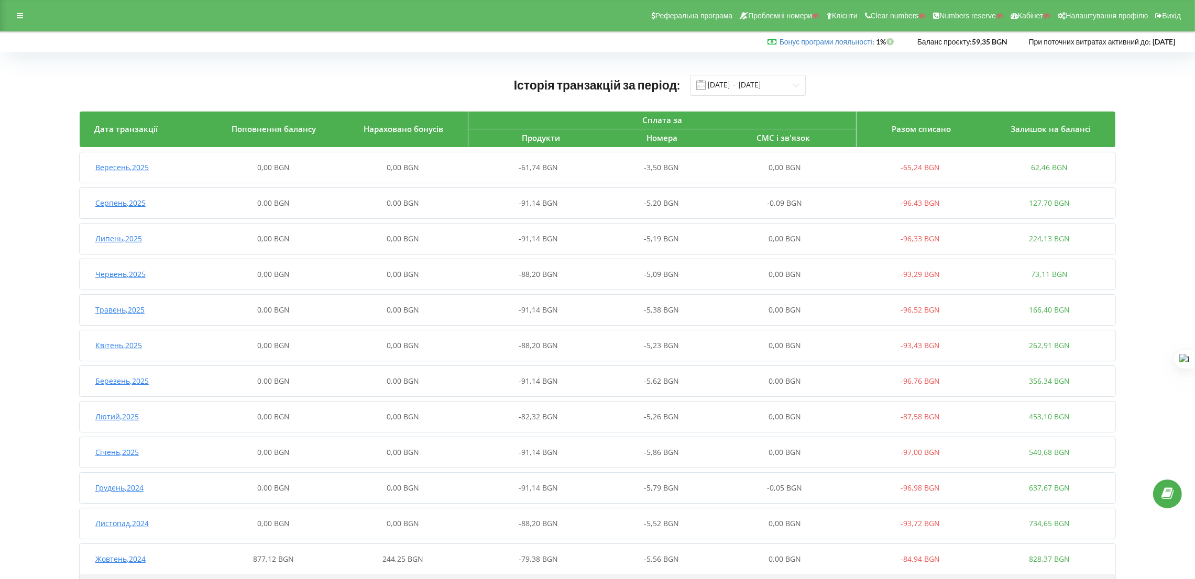
click at [24, 16] on div at bounding box center [19, 15] width 19 height 15
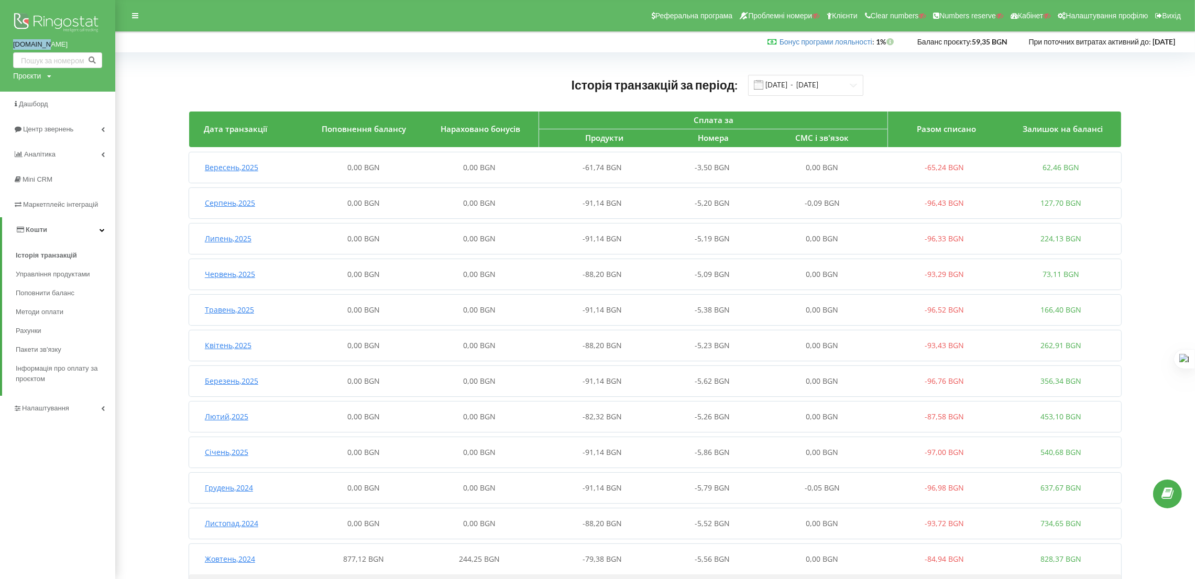
drag, startPoint x: 6, startPoint y: 40, endPoint x: 52, endPoint y: 42, distance: 46.7
click at [50, 42] on div "shipio.bg Проєкти Пошук" at bounding box center [57, 46] width 115 height 92
copy link "shipio.bg"
click at [59, 293] on span "Поповнити баланс" at bounding box center [47, 293] width 63 height 10
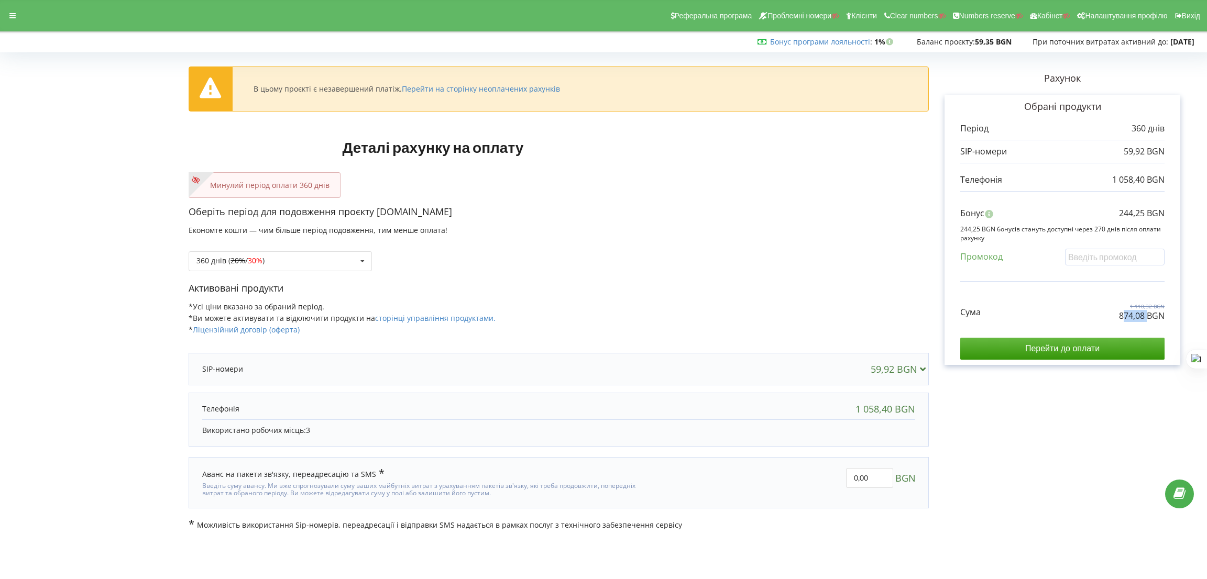
drag, startPoint x: 1122, startPoint y: 316, endPoint x: 1147, endPoint y: 317, distance: 25.2
click at [1147, 317] on p "874,08 BGN" at bounding box center [1142, 316] width 46 height 12
click at [794, 231] on div "Оберіть період для подовження проєкту shipio.bg Економте кошти — чим більше пер…" at bounding box center [559, 243] width 740 height 76
drag, startPoint x: 1130, startPoint y: 151, endPoint x: 1143, endPoint y: 151, distance: 13.1
click at [1143, 151] on div "59,92 BGN" at bounding box center [1062, 152] width 204 height 12
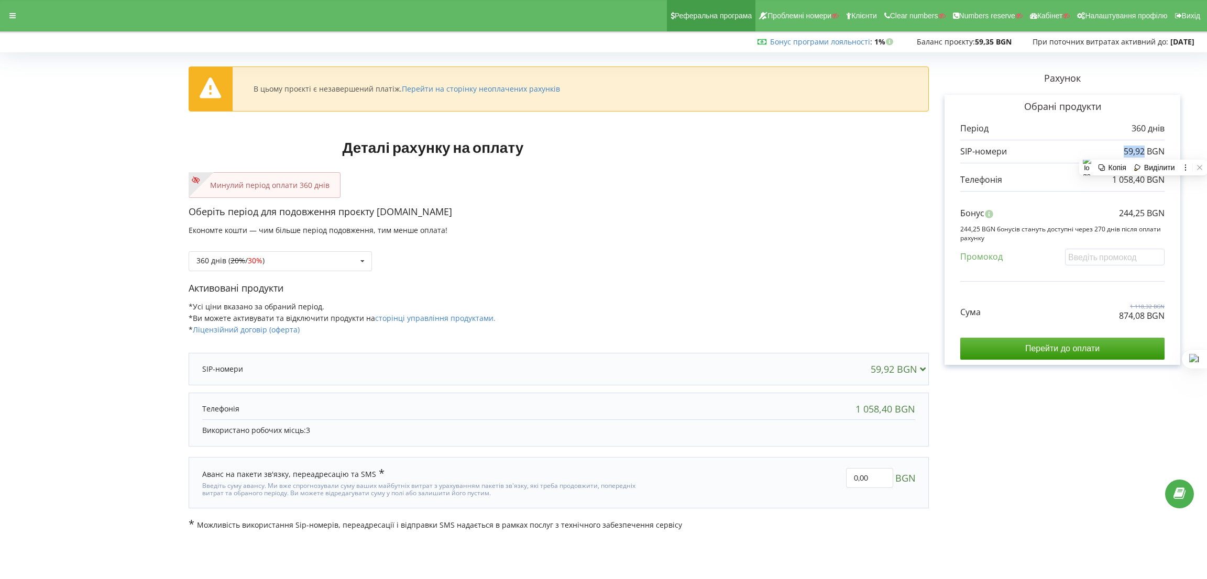
copy p "59,92"
click at [982, 286] on div "Період 360 днів 59,92 BGN" at bounding box center [1062, 241] width 204 height 237
click at [1005, 337] on div "Сума 1 118,32 BGN 874,08 BGN Перейти до оплати" at bounding box center [1062, 323] width 204 height 73
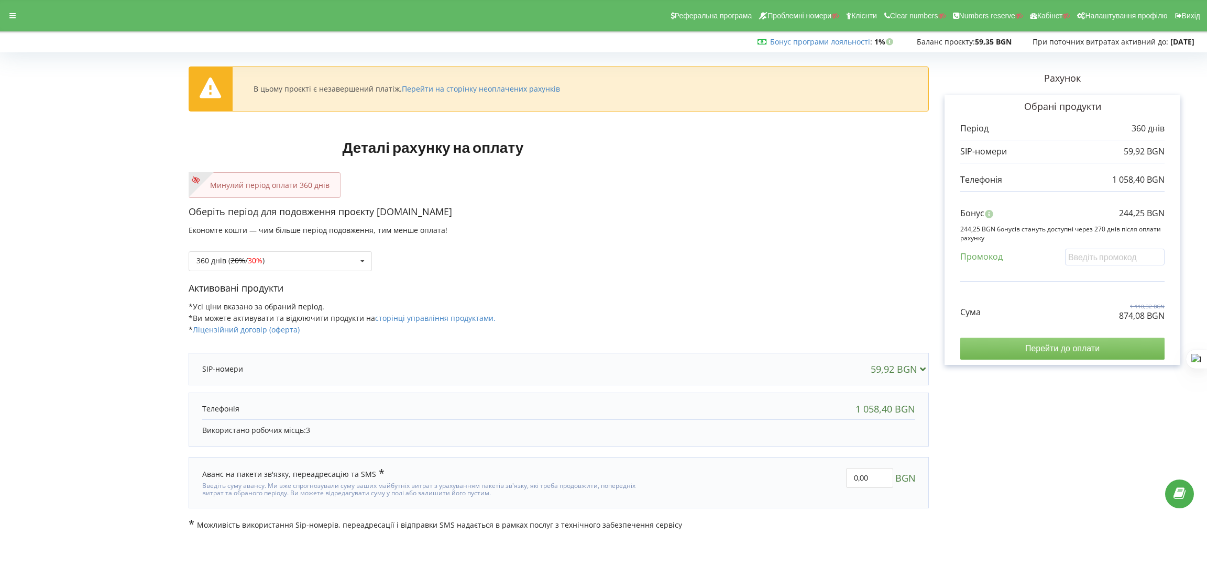
click at [1005, 348] on input "Перейти до оплати" at bounding box center [1062, 349] width 204 height 22
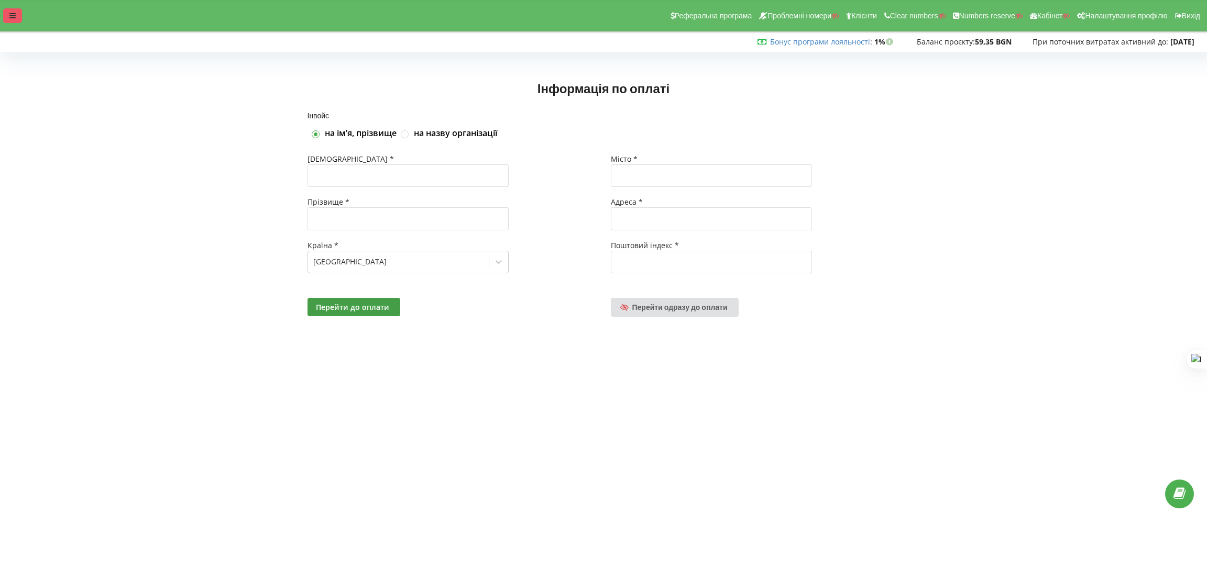
click at [16, 7] on div "Реферальна програма Проблемні номери Клієнти Clear numbers Numbers reserve Кабі…" at bounding box center [604, 15] width 1222 height 31
click at [17, 14] on div at bounding box center [12, 15] width 19 height 15
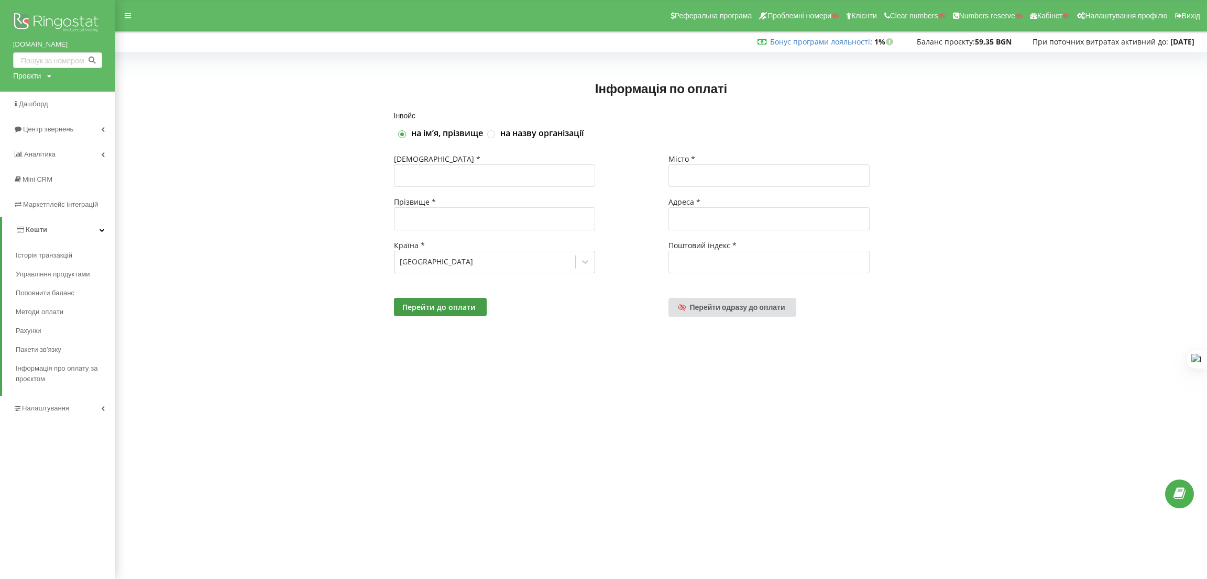
click at [32, 79] on div "Проєкти" at bounding box center [27, 76] width 28 height 10
click at [30, 92] on input "text" at bounding box center [45, 97] width 52 height 15
type input "kuz.ua"
click at [77, 94] on span "Пошук" at bounding box center [86, 97] width 19 height 9
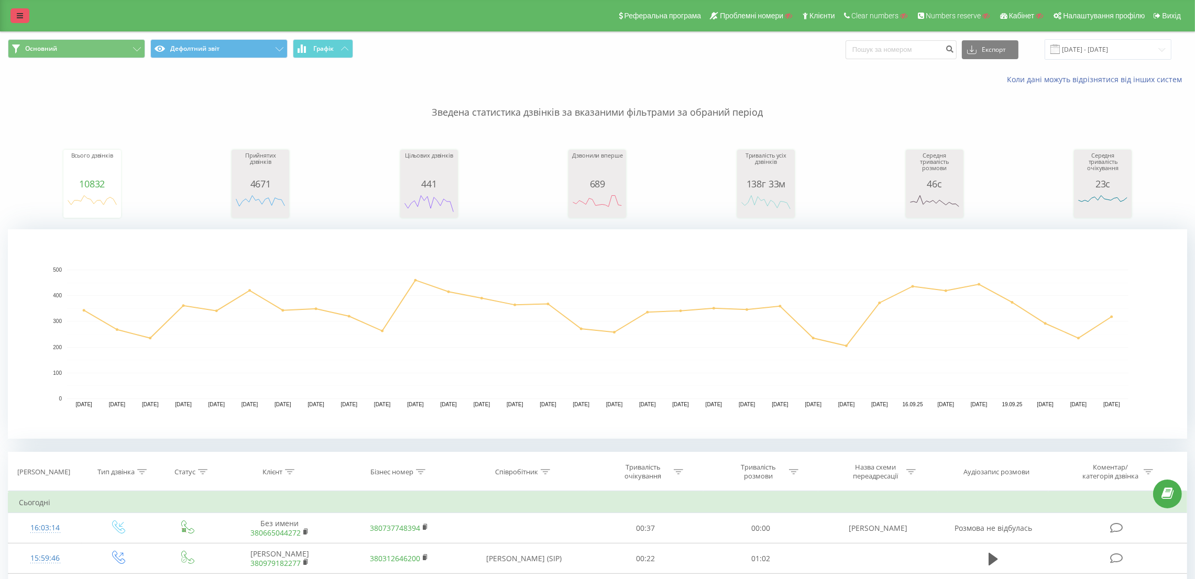
drag, startPoint x: 14, startPoint y: 24, endPoint x: 21, endPoint y: 18, distance: 9.4
click at [14, 23] on div "Реферальна програма Проблемні номери Клієнти Clear numbers Numbers reserve Кабі…" at bounding box center [597, 15] width 1195 height 31
click at [21, 17] on icon at bounding box center [20, 15] width 6 height 7
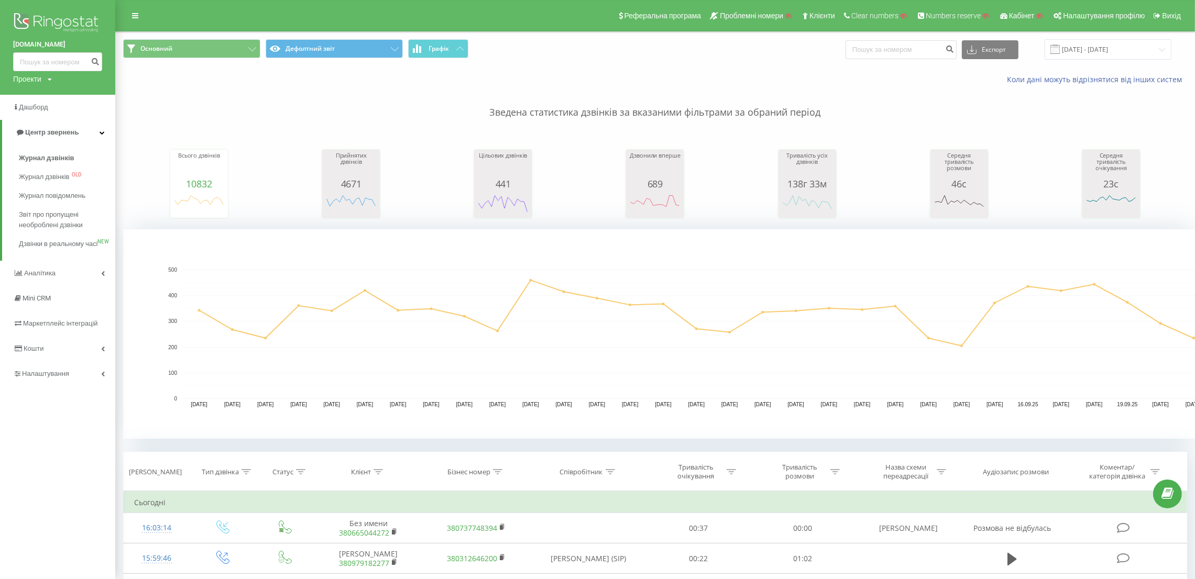
click at [48, 76] on icon at bounding box center [50, 79] width 4 height 6
click at [48, 98] on input "text" at bounding box center [42, 94] width 52 height 15
type input "[DOMAIN_NAME]"
click at [91, 101] on link "Пошук" at bounding box center [84, 94] width 31 height 15
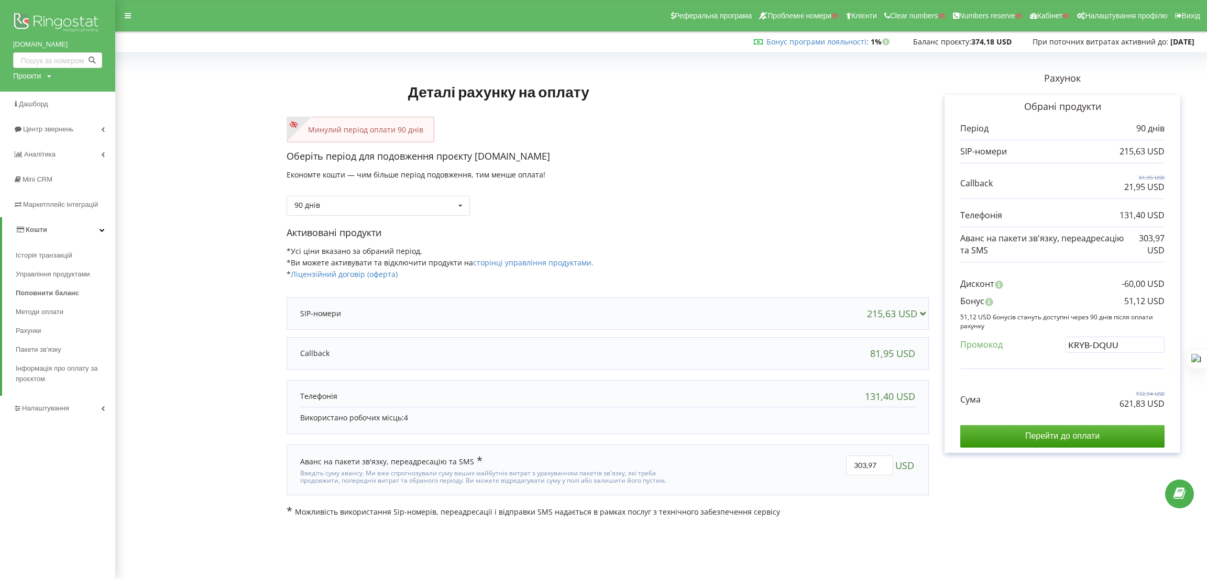
click at [885, 251] on div "Активовані продукти *Усі ціни вказано за обраний період. *Ви можете активувати …" at bounding box center [608, 258] width 642 height 64
click at [809, 230] on p "Активовані продукти" at bounding box center [608, 233] width 642 height 14
click at [726, 221] on div "Оберіть період для подовження проєкту sofdim.com Економте кошти — чим більше пе…" at bounding box center [608, 188] width 642 height 76
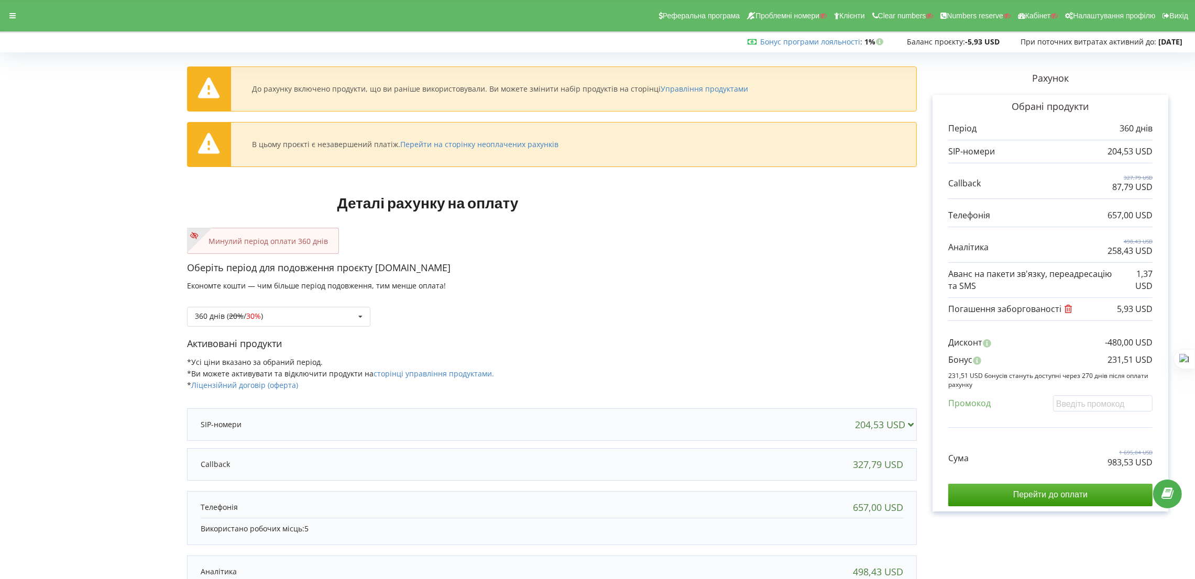
click at [1088, 479] on div "Сума 1 695,04 USD 983,53 USD Перейти до оплати" at bounding box center [1050, 469] width 204 height 73
click at [1082, 487] on input "Перейти до оплати" at bounding box center [1050, 495] width 204 height 22
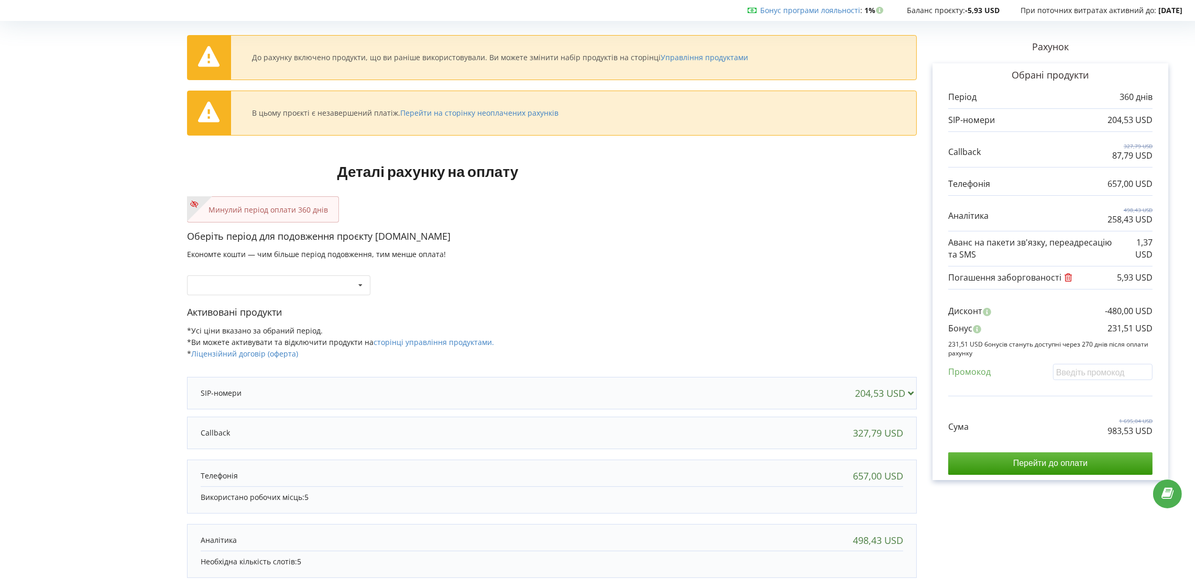
click at [7, 0] on div "Бонус програми лояльності : Бонус : 1% Баланс проєкту:" at bounding box center [595, 10] width 1205 height 21
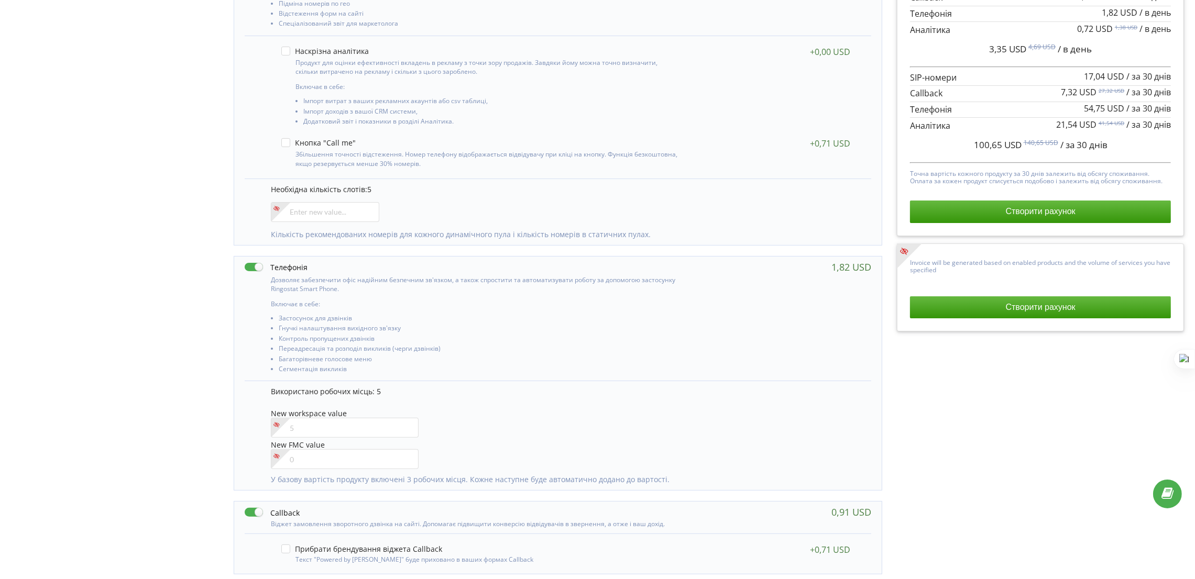
scroll to position [471, 0]
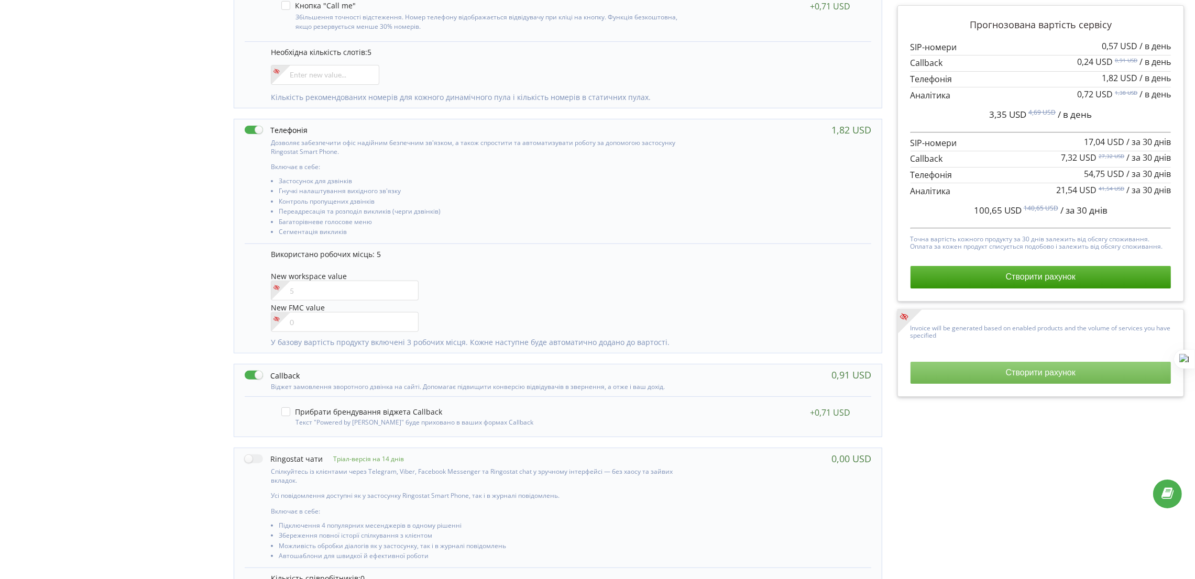
click at [982, 377] on button "Створити рахунок" at bounding box center [1041, 373] width 261 height 22
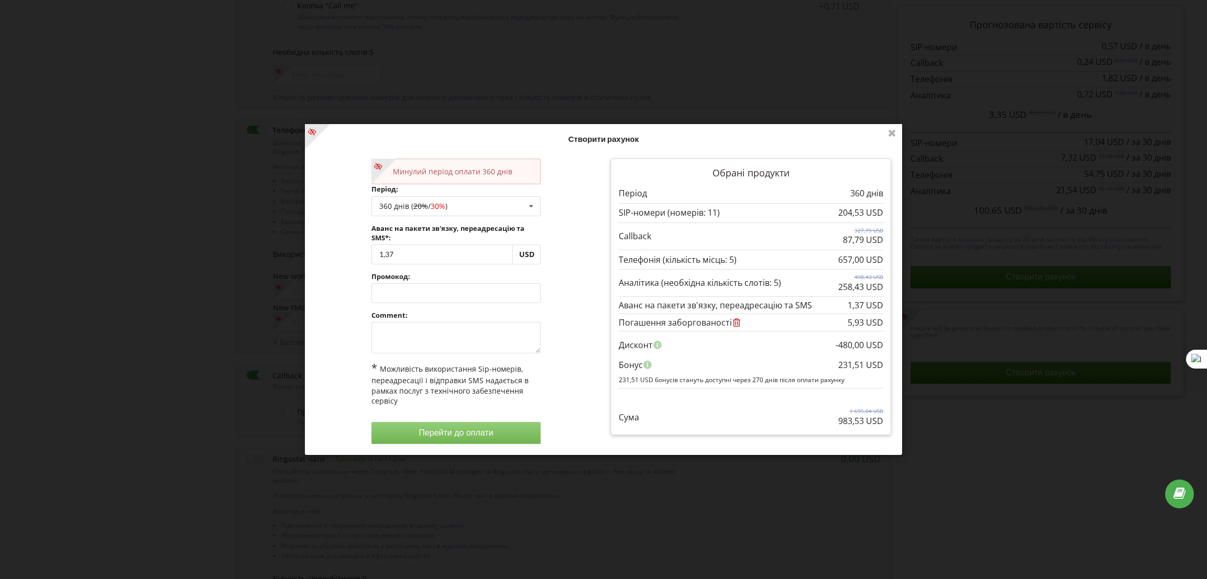
click at [1049, 455] on div "Нові умови набудуть чинності з [DATE]. На цій сторінці ви у будь-яку мить может…" at bounding box center [603, 289] width 1207 height 579
click at [893, 137] on icon at bounding box center [892, 132] width 17 height 17
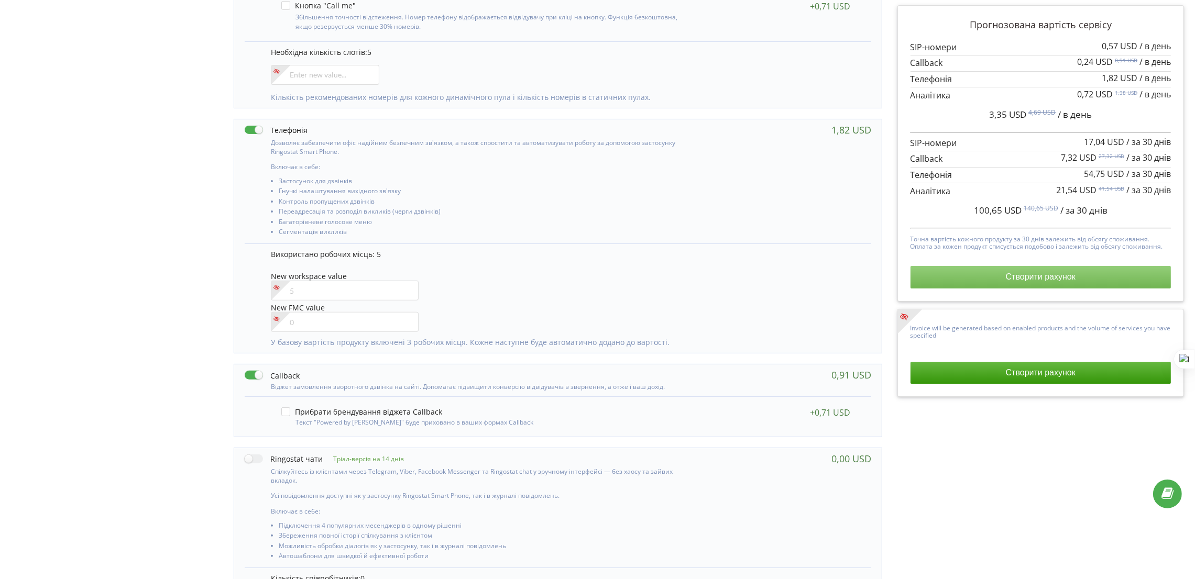
click at [1034, 282] on button "Створити рахунок" at bounding box center [1041, 277] width 261 height 22
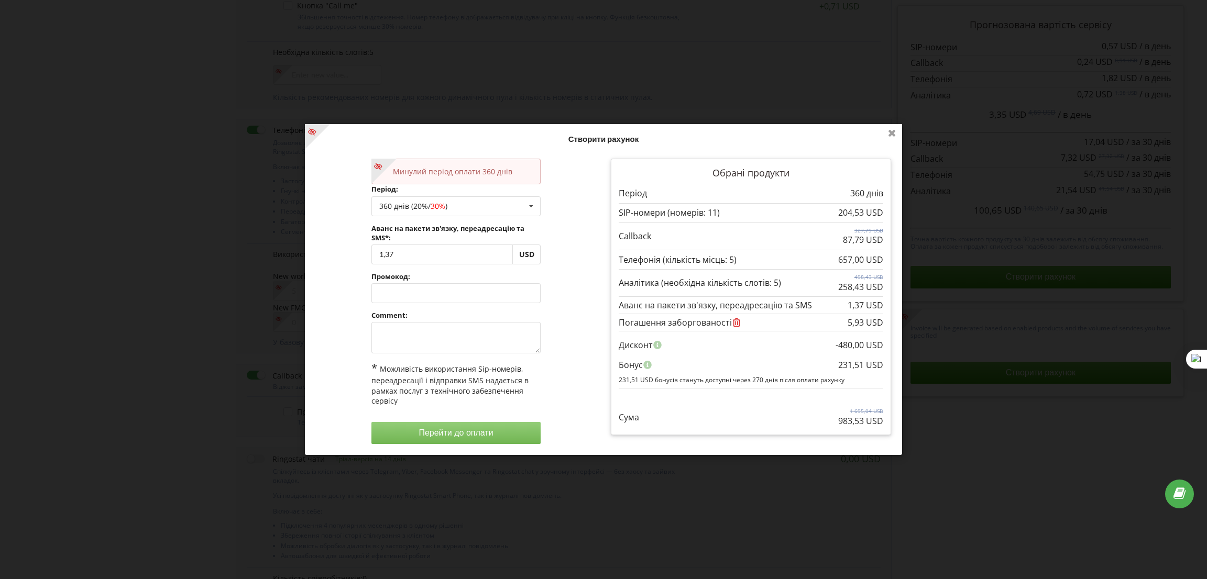
click at [900, 121] on div "Нові умови набудуть чинності з [DATE]. На цій сторінці ви у будь-яку мить может…" at bounding box center [603, 289] width 1207 height 579
click at [894, 126] on icon at bounding box center [892, 132] width 17 height 17
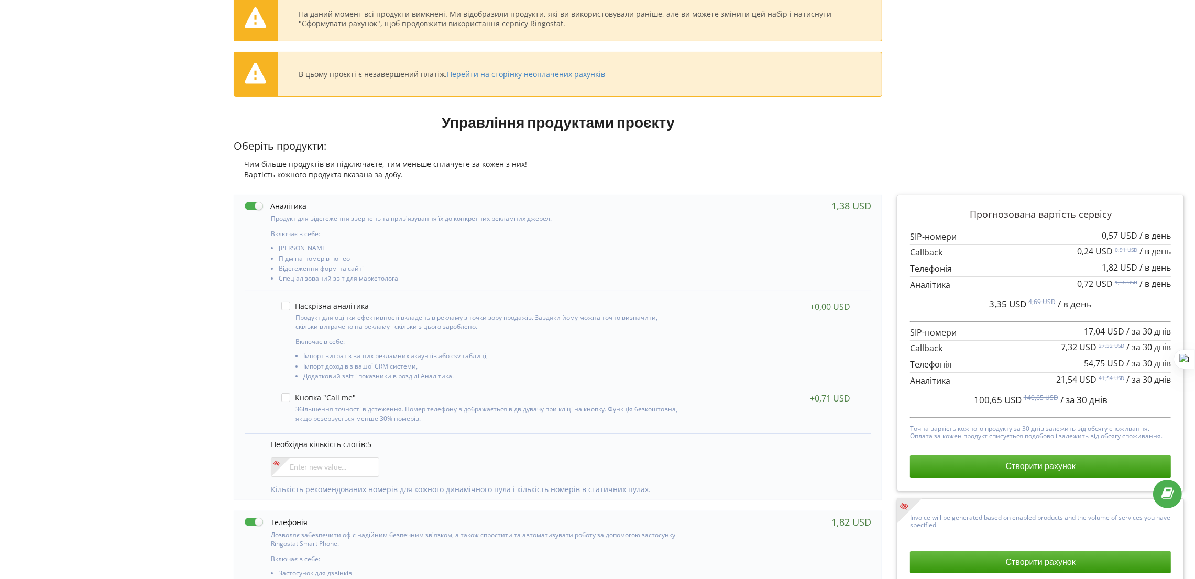
scroll to position [0, 0]
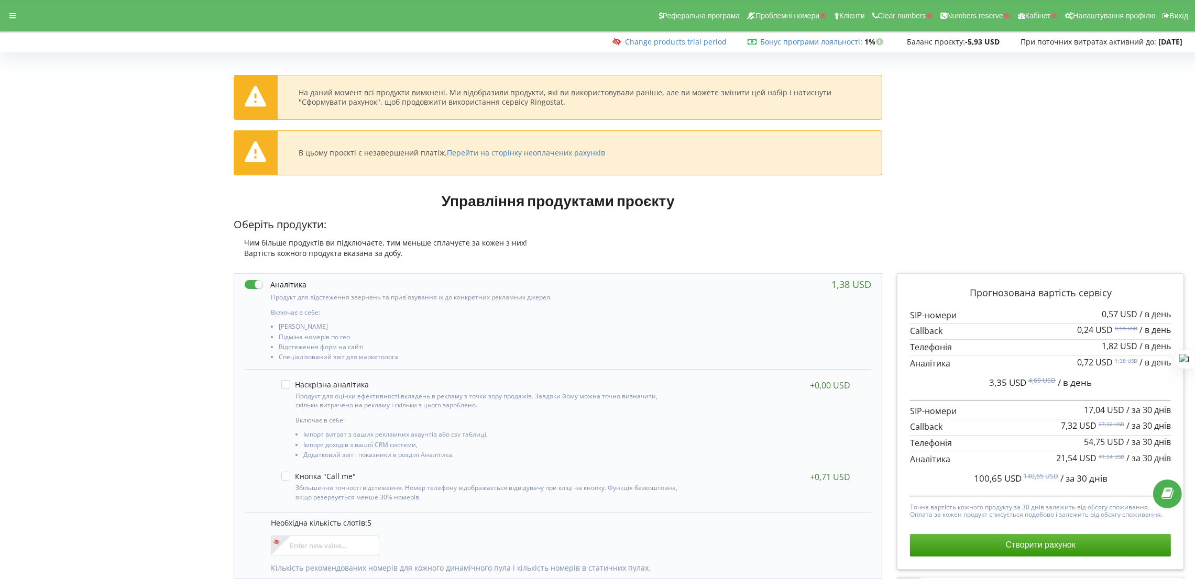
drag, startPoint x: 7, startPoint y: 16, endPoint x: 147, endPoint y: 82, distance: 154.9
click at [5, 13] on div at bounding box center [12, 15] width 19 height 15
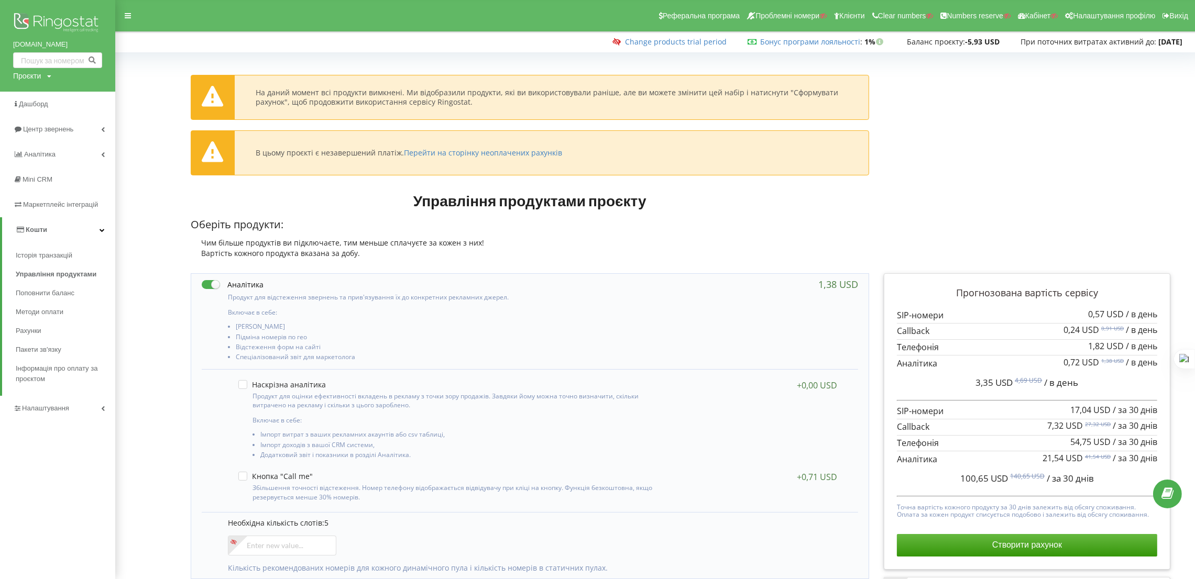
click at [35, 73] on div "Проєкти" at bounding box center [27, 76] width 28 height 10
click at [45, 94] on input "text" at bounding box center [45, 97] width 52 height 15
type input "e-matras"
